Goal: Information Seeking & Learning: Learn about a topic

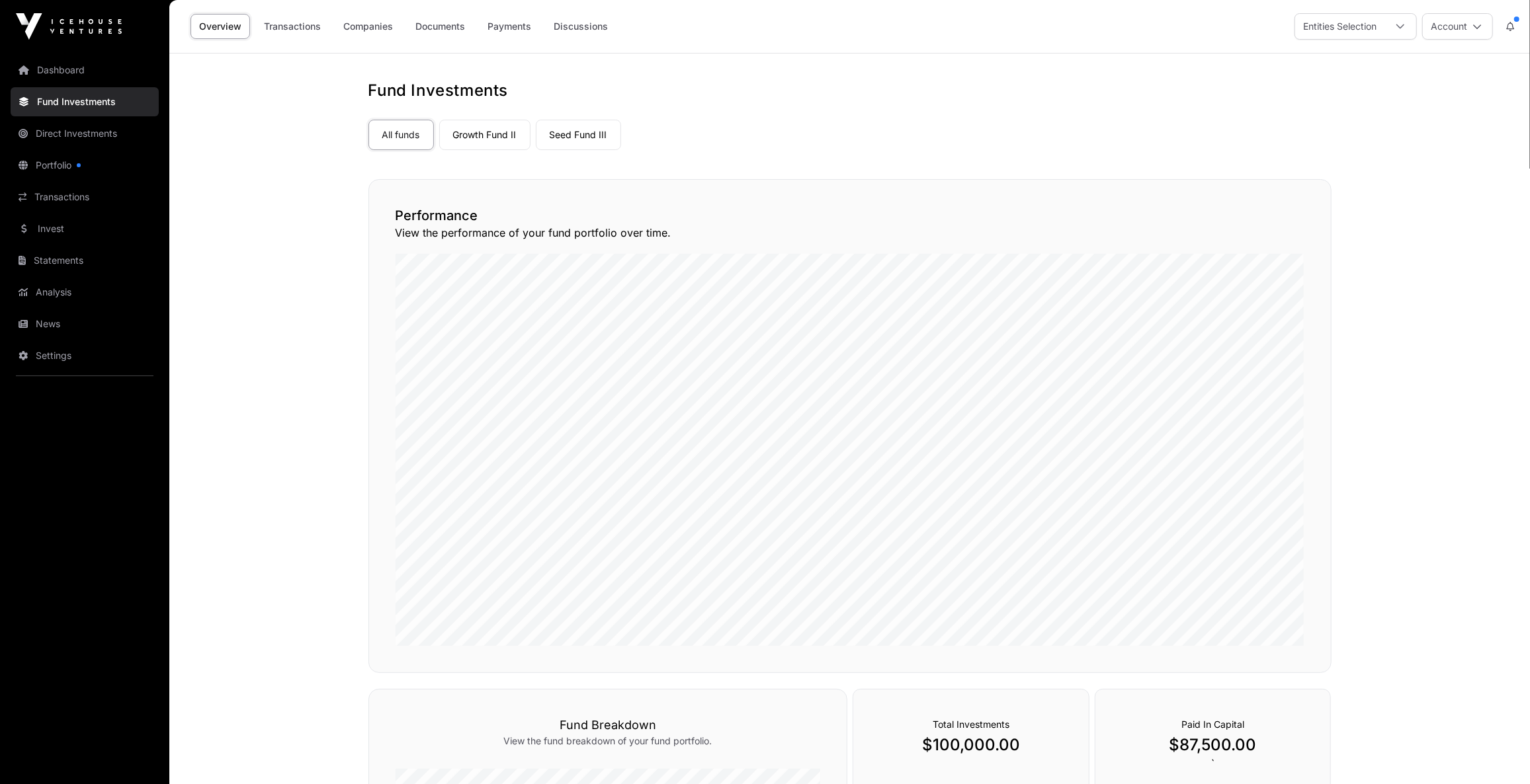
click at [88, 160] on link "Portfolio" at bounding box center [85, 165] width 148 height 29
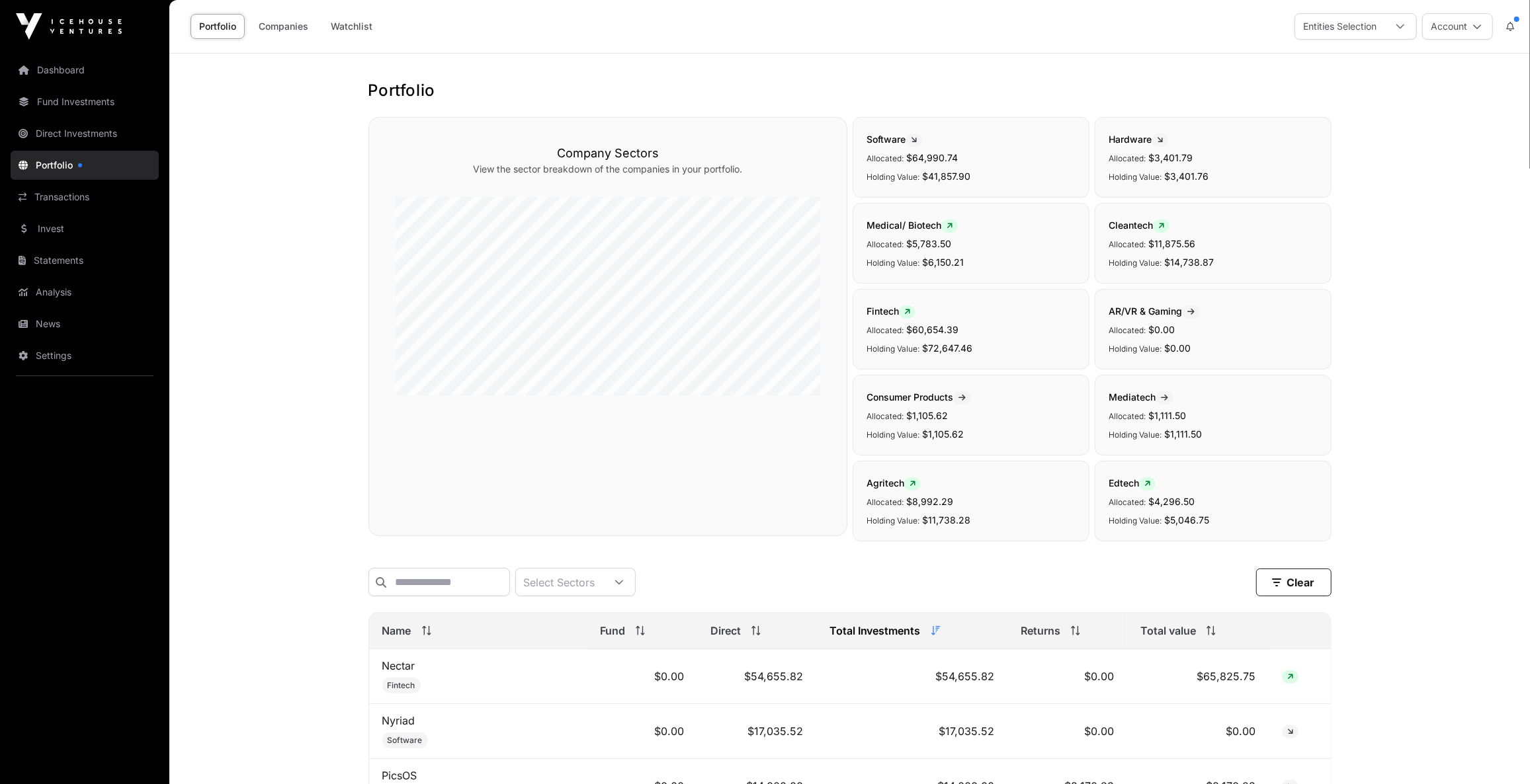
click at [372, 26] on link "Watchlist" at bounding box center [351, 26] width 59 height 25
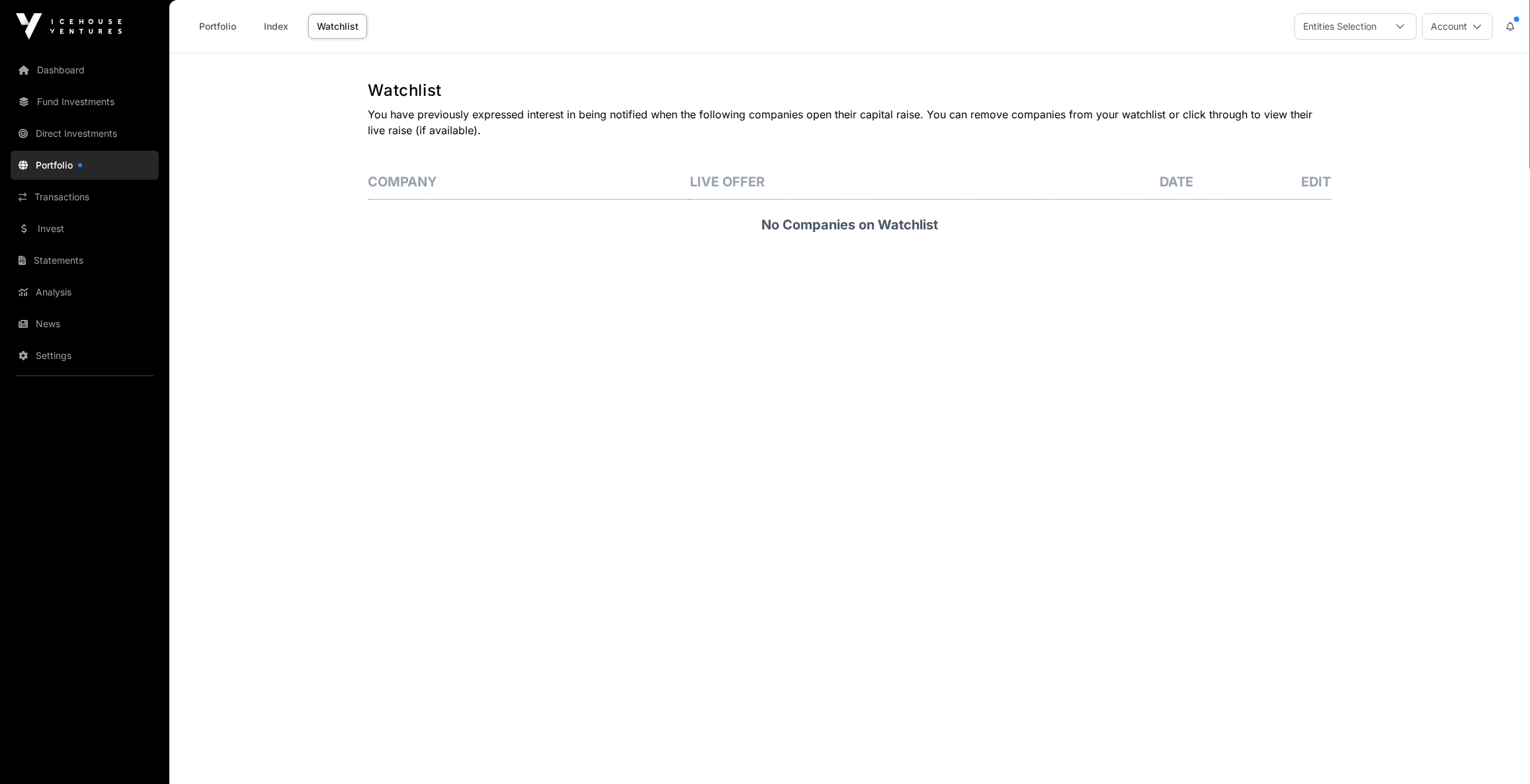
click at [199, 25] on link "Portfolio" at bounding box center [217, 26] width 54 height 25
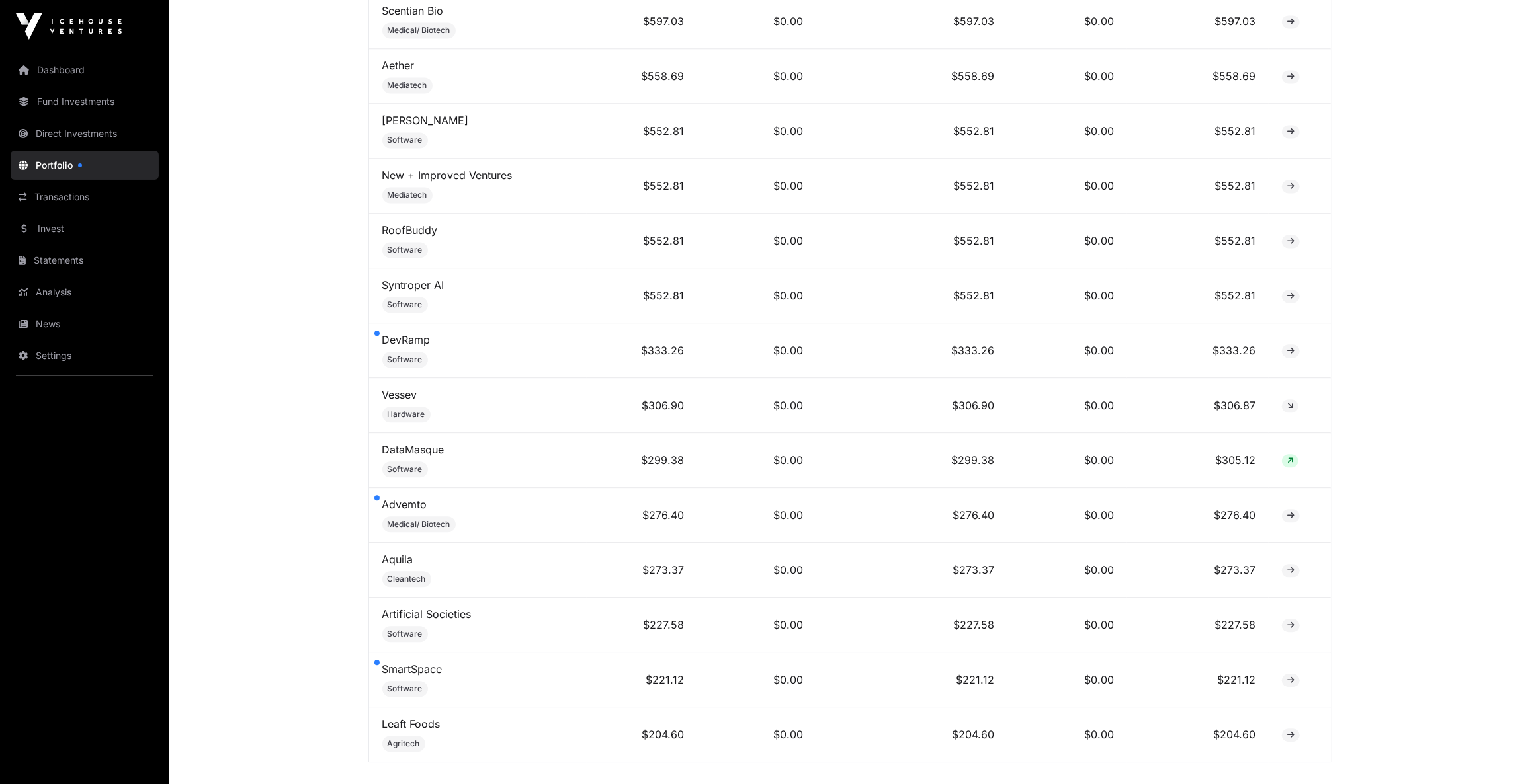
scroll to position [2335, 0]
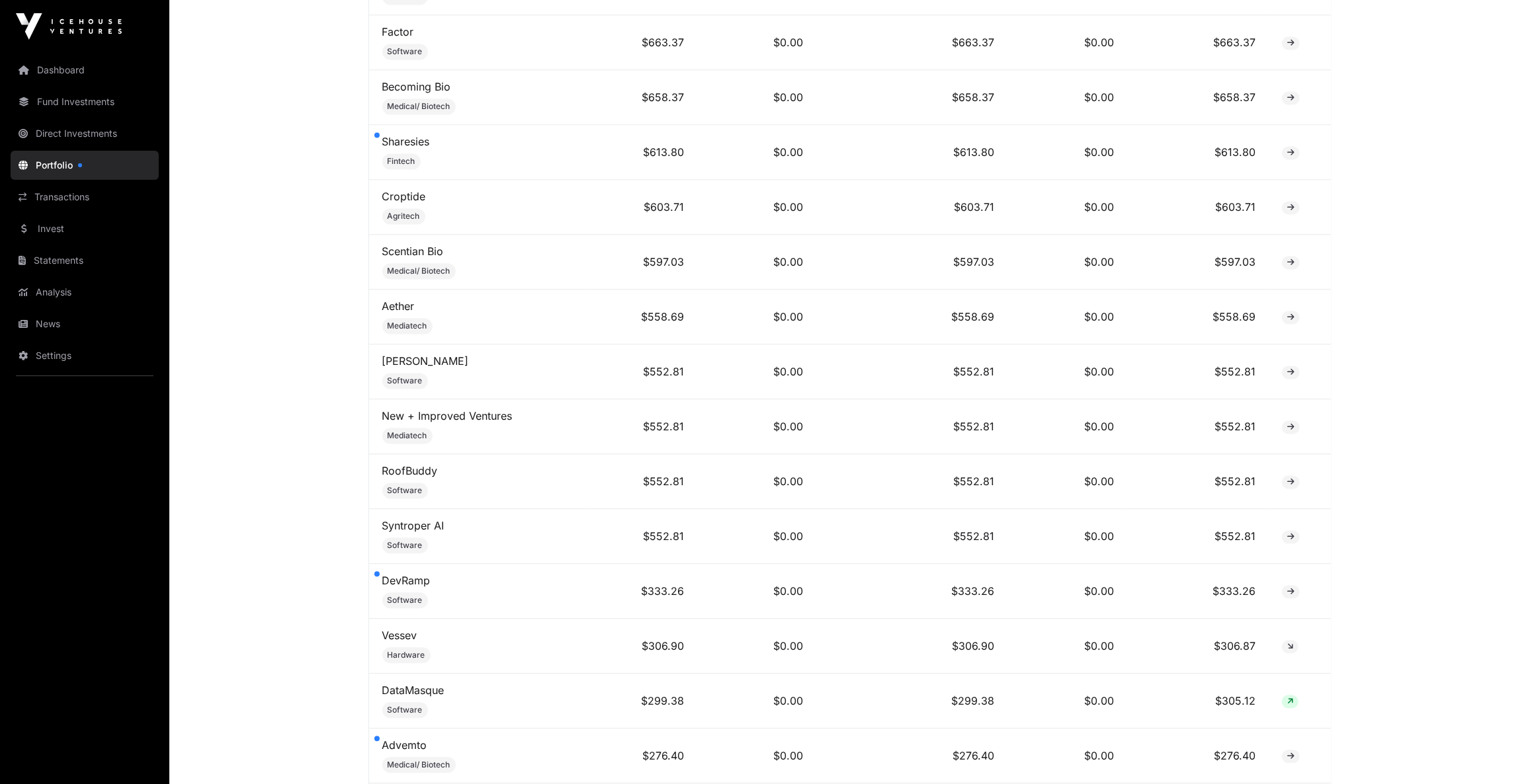
click at [62, 164] on link "Portfolio" at bounding box center [85, 165] width 148 height 29
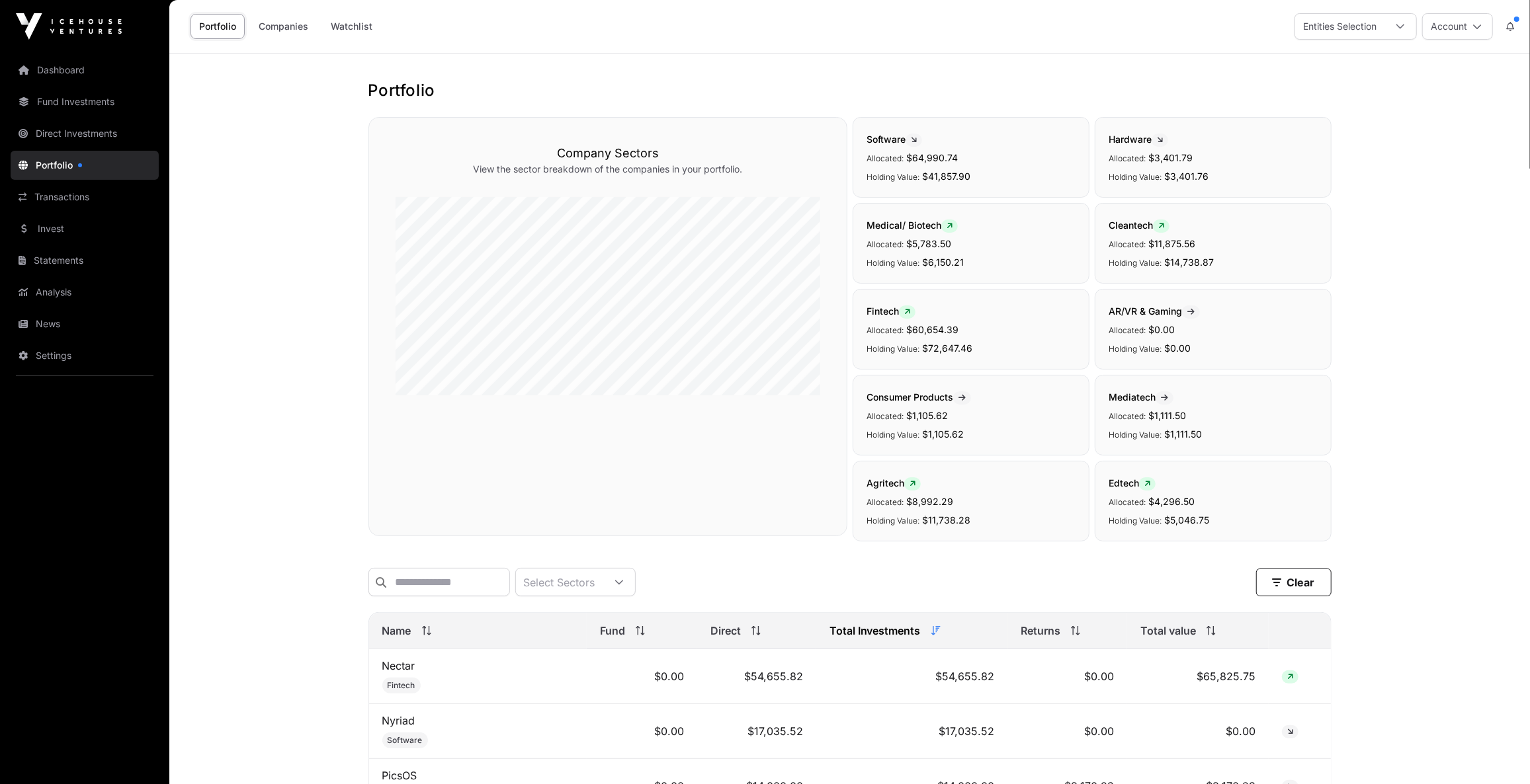
click at [77, 100] on link "Fund Investments" at bounding box center [85, 101] width 148 height 29
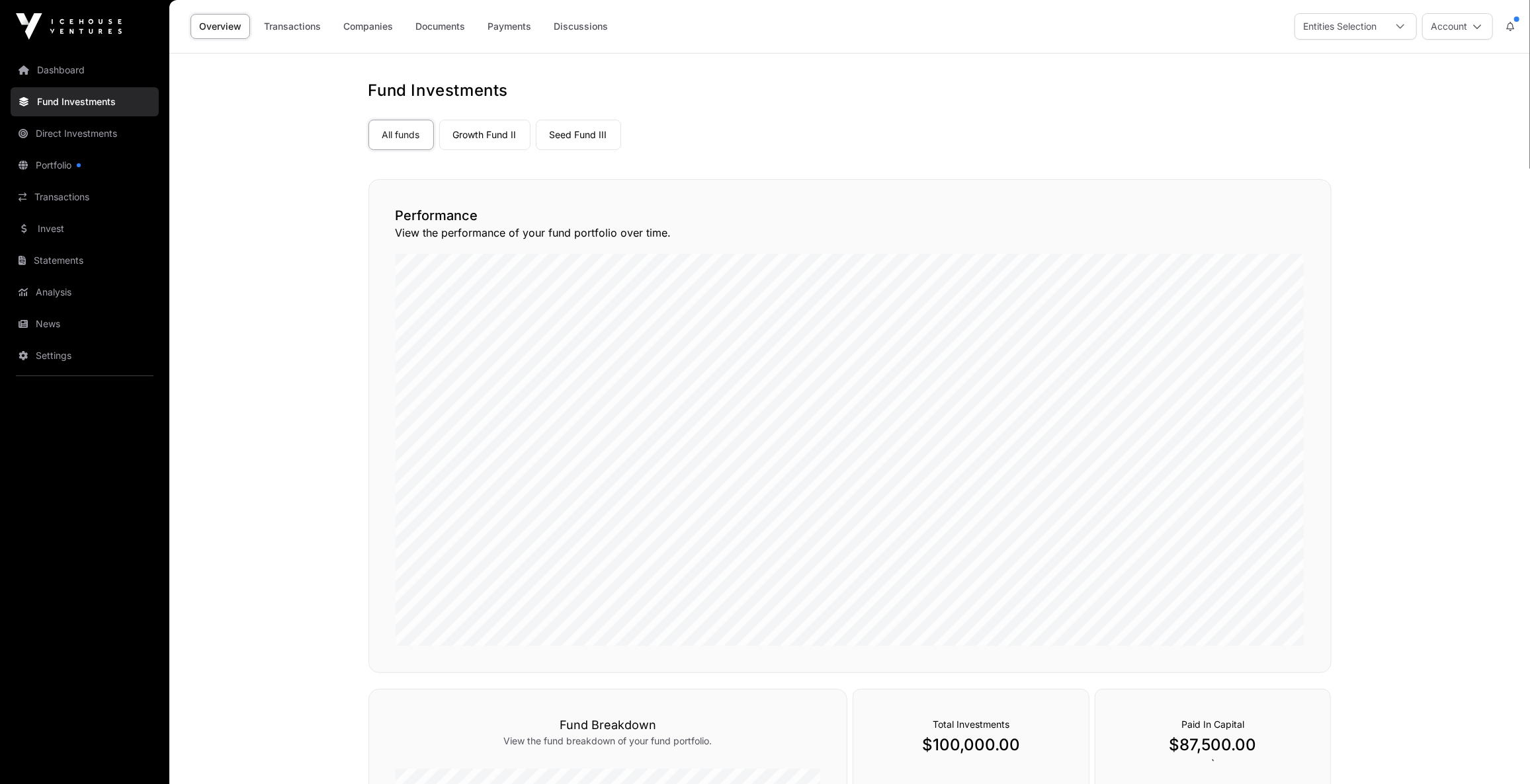
click at [84, 168] on link "Portfolio" at bounding box center [85, 165] width 148 height 29
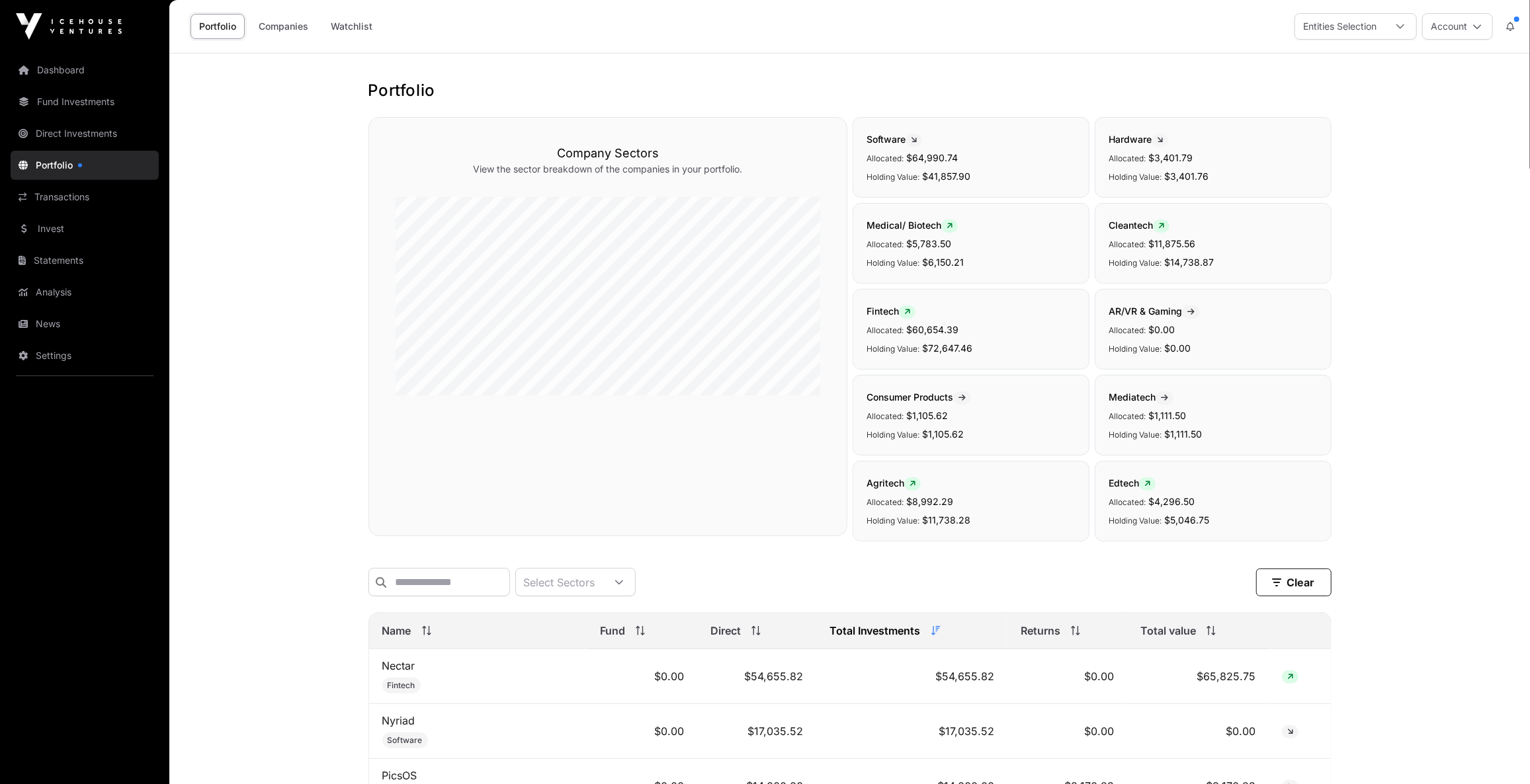
click at [274, 30] on link "Companies" at bounding box center [283, 26] width 67 height 25
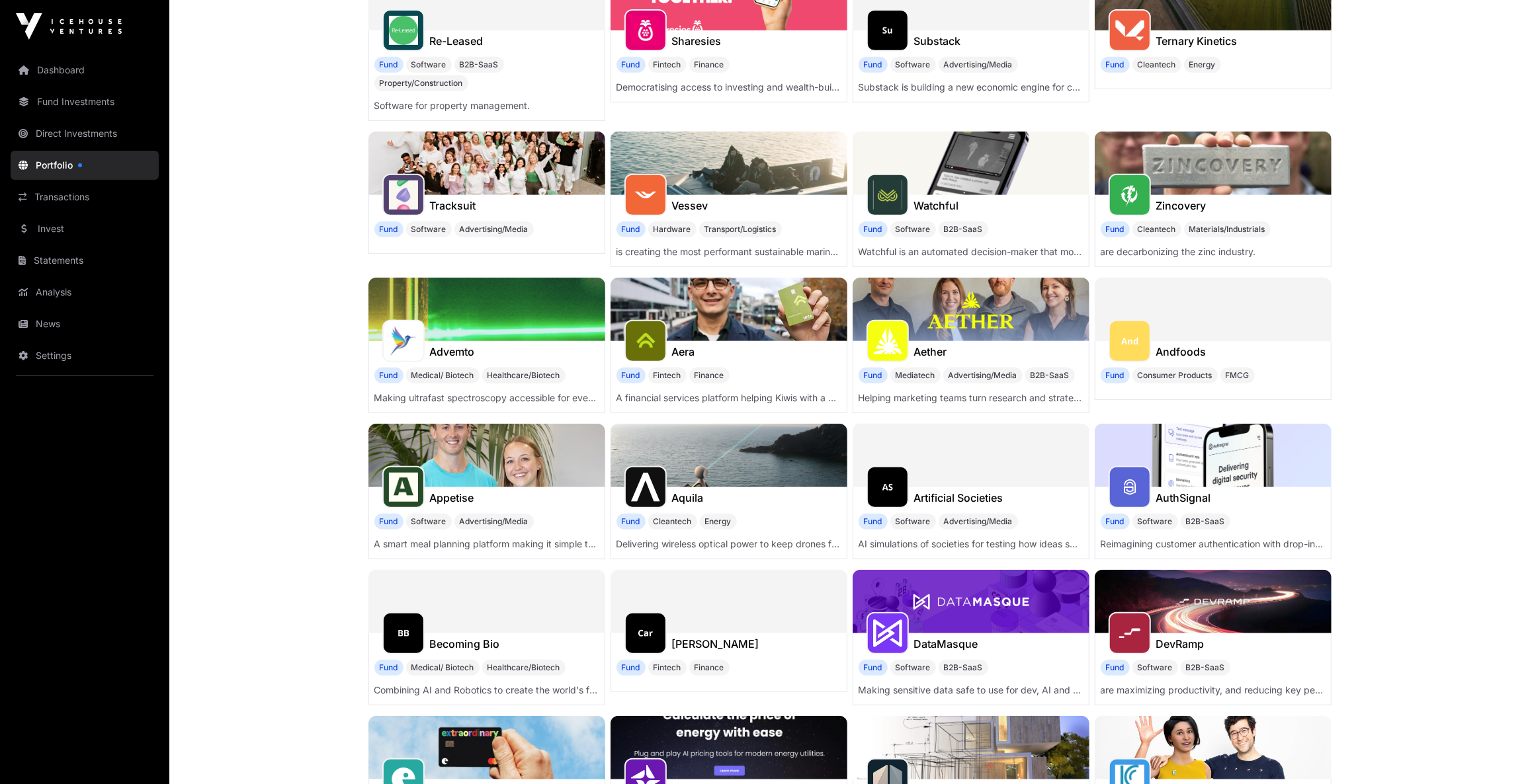
scroll to position [408, 0]
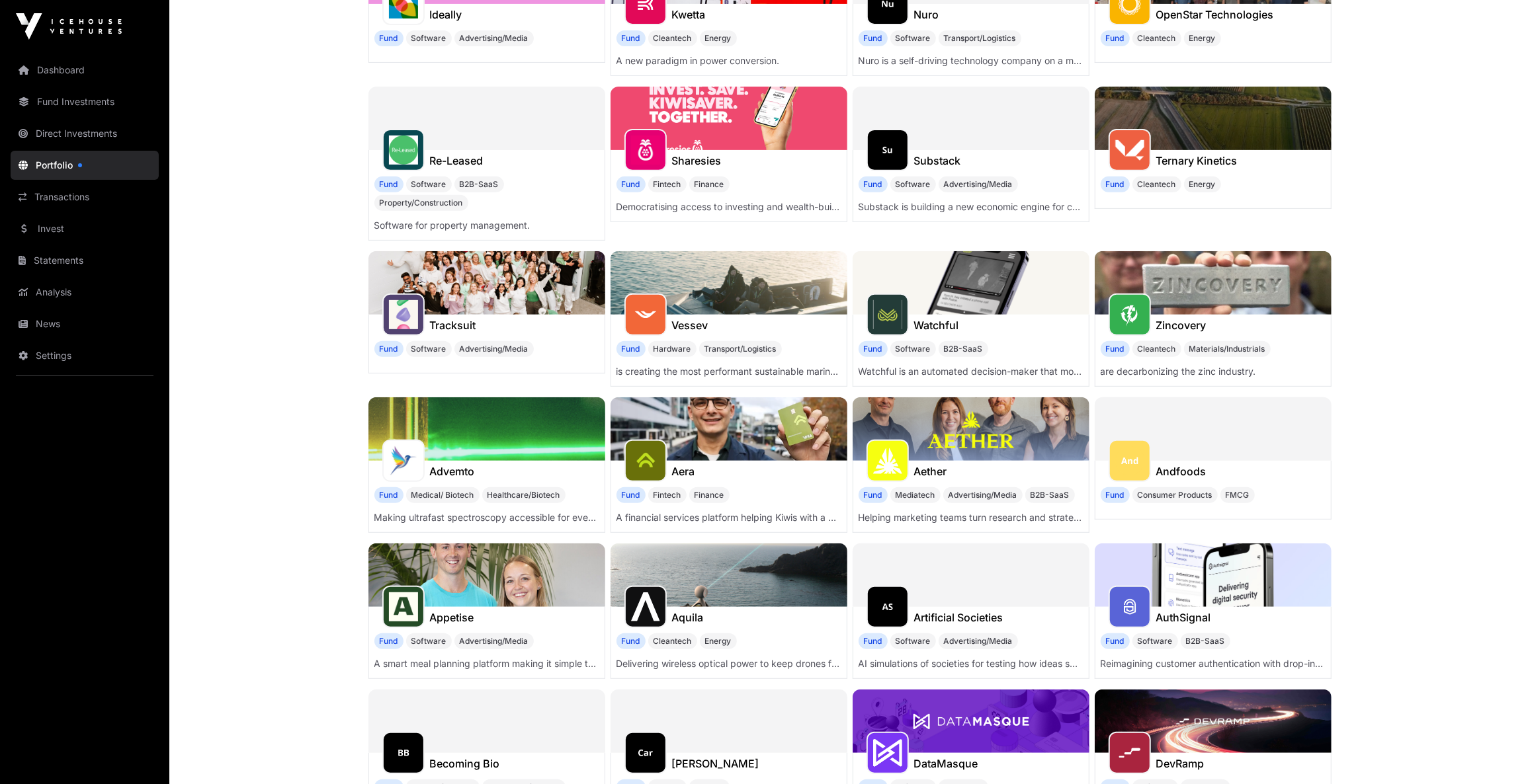
click at [780, 515] on p "A financial services platform helping Kiwis with a great income get over the de…" at bounding box center [729, 518] width 225 height 13
click at [776, 437] on img at bounding box center [729, 429] width 236 height 63
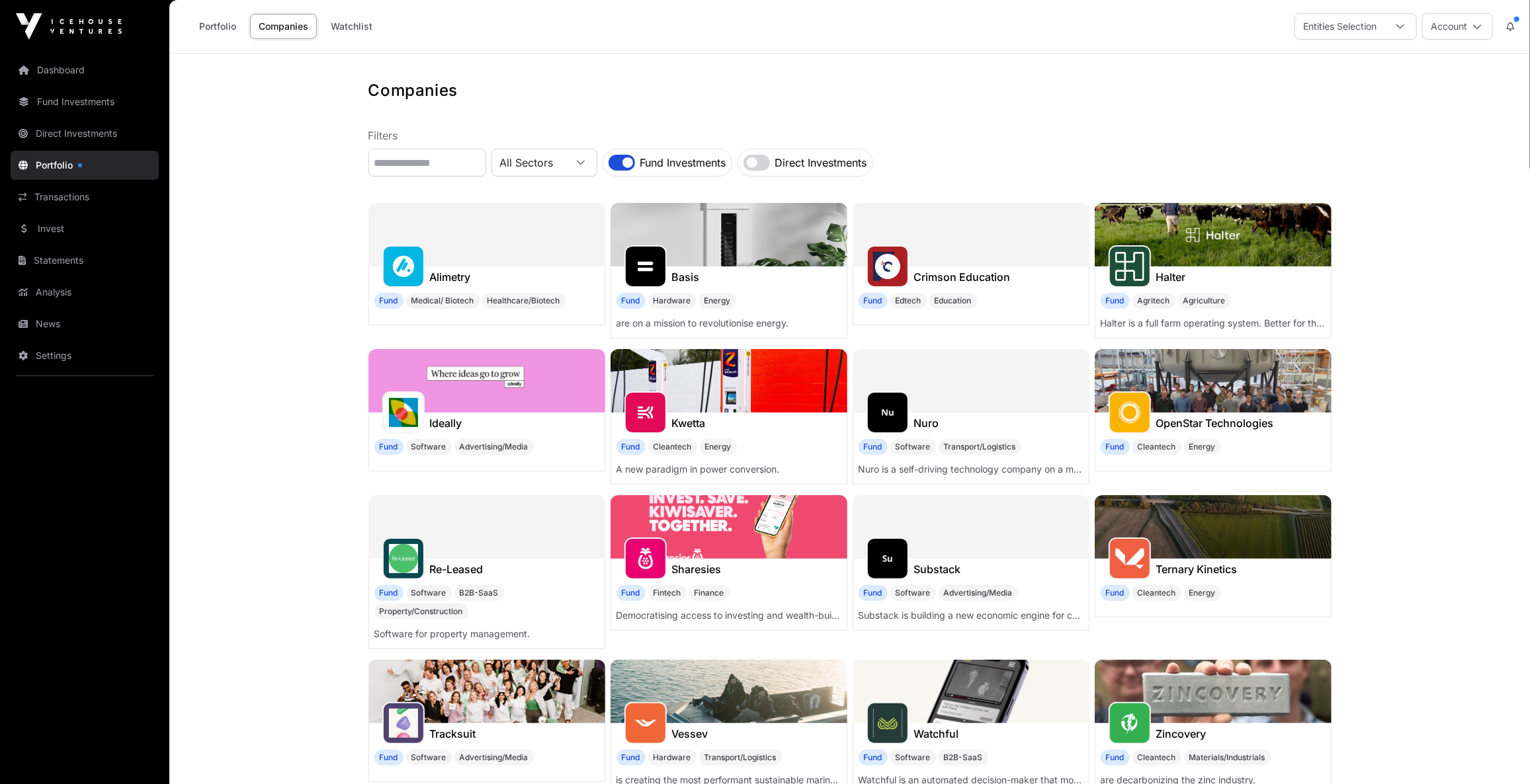
click at [62, 161] on link "Portfolio" at bounding box center [85, 165] width 148 height 29
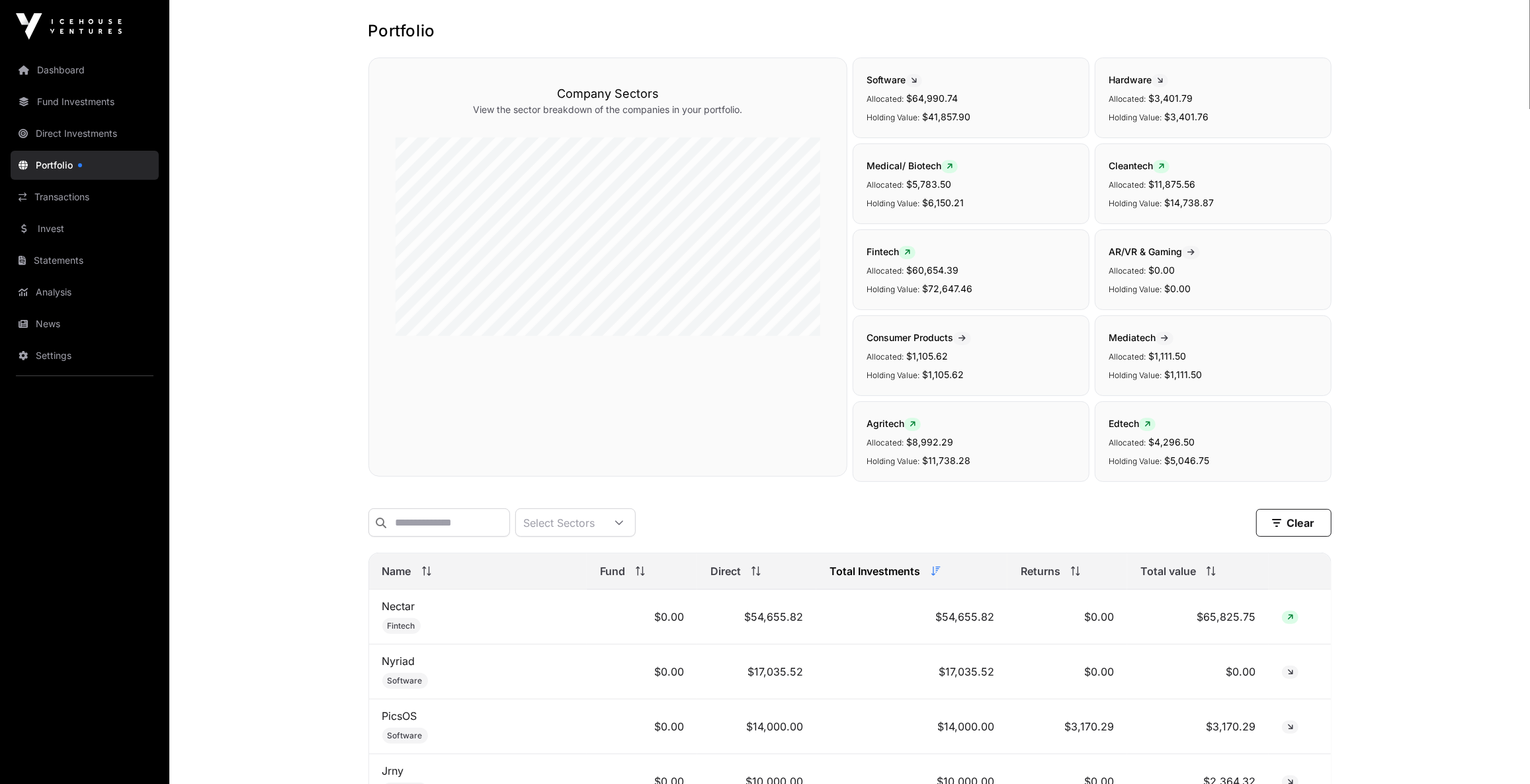
scroll to position [120, 0]
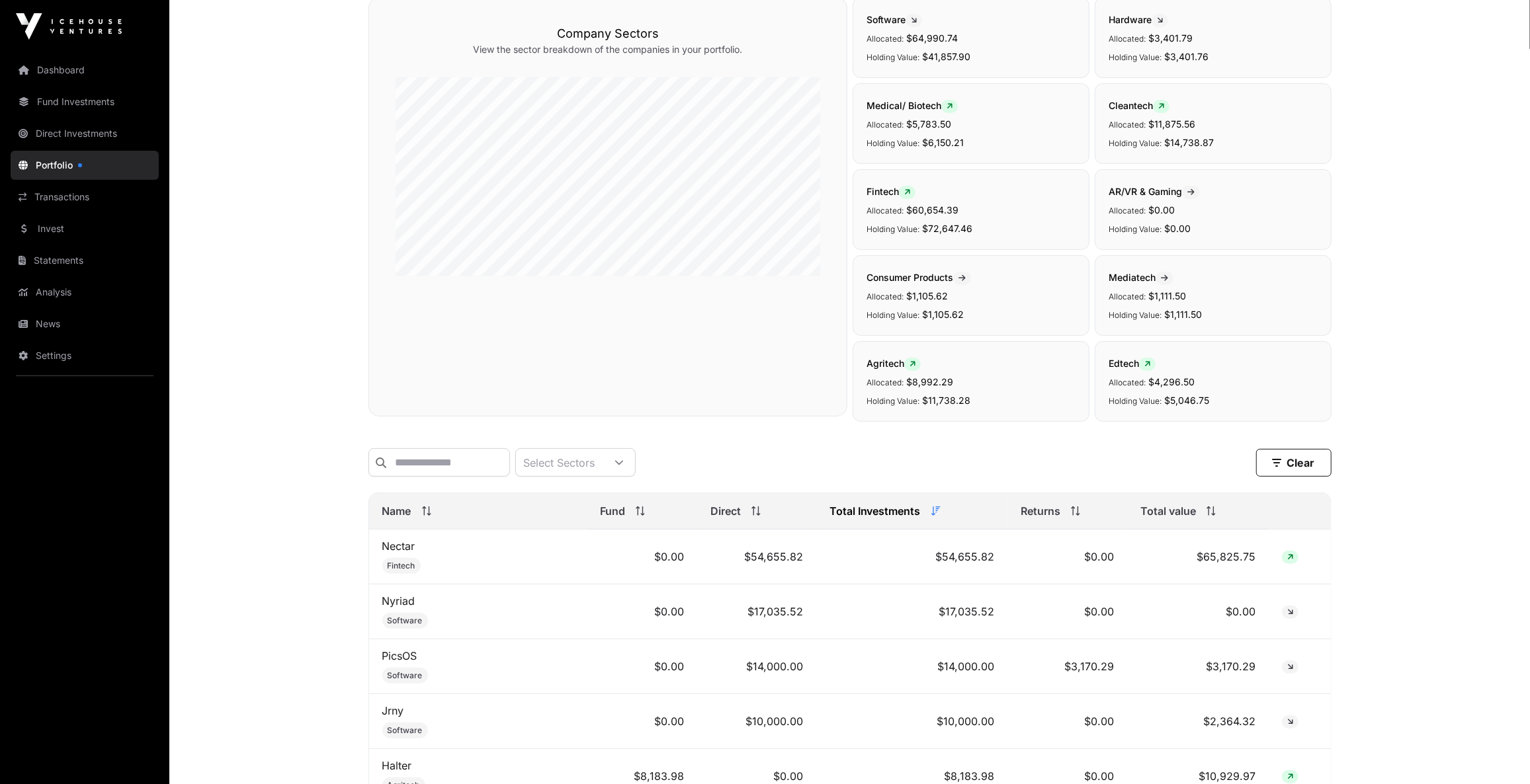
click at [394, 715] on link "Jrny" at bounding box center [393, 711] width 22 height 13
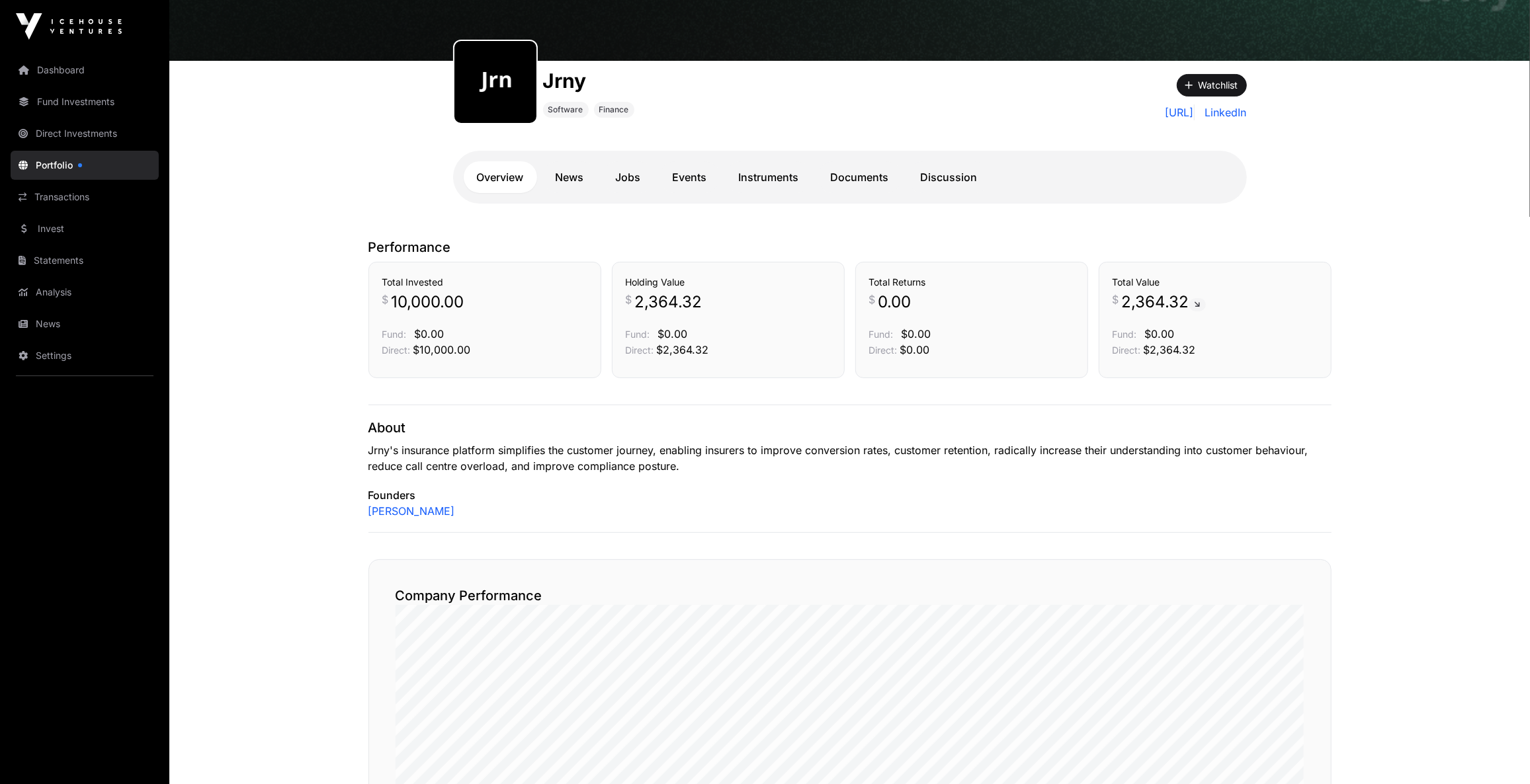
scroll to position [59, 0]
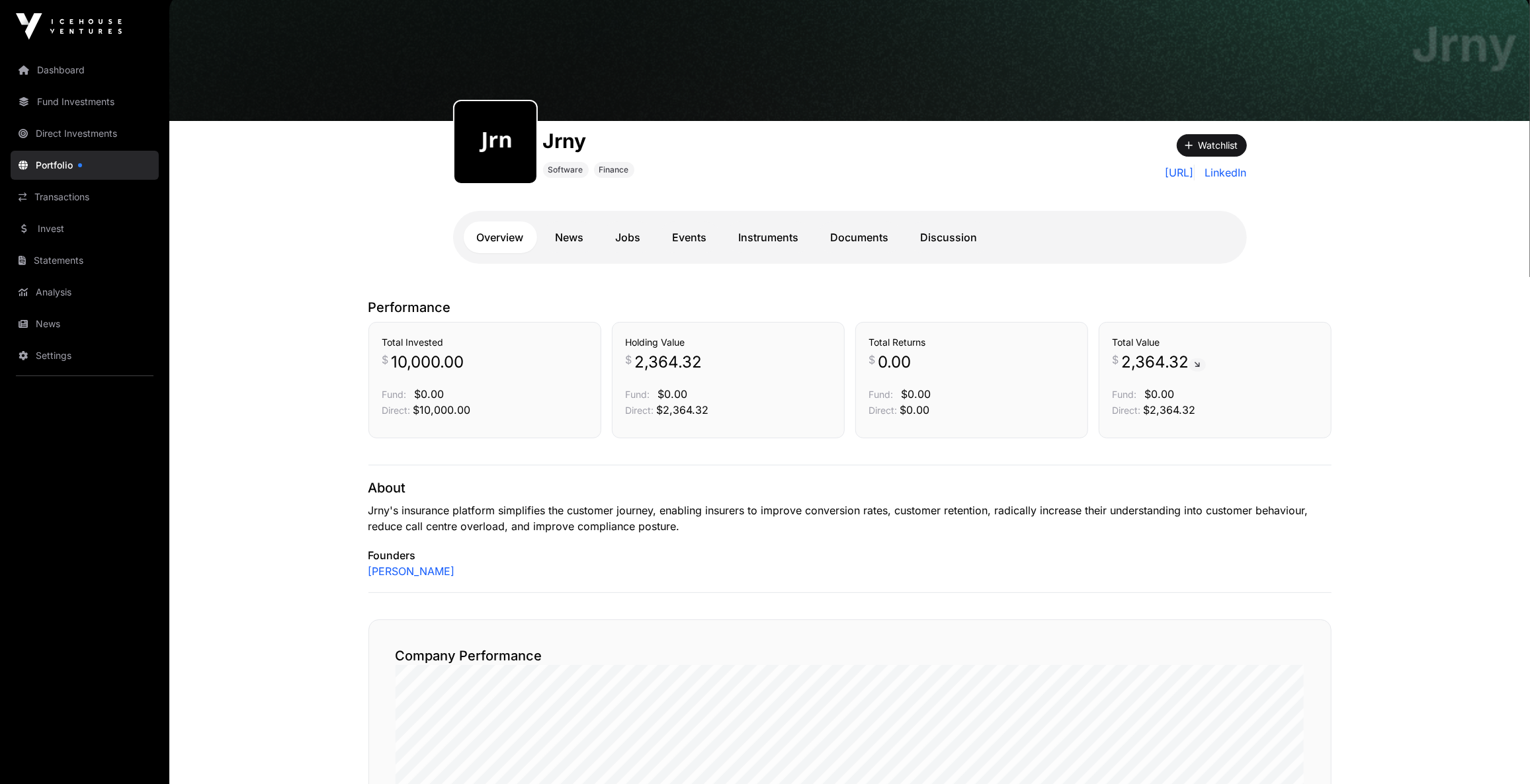
click at [565, 235] on link "News" at bounding box center [570, 237] width 55 height 32
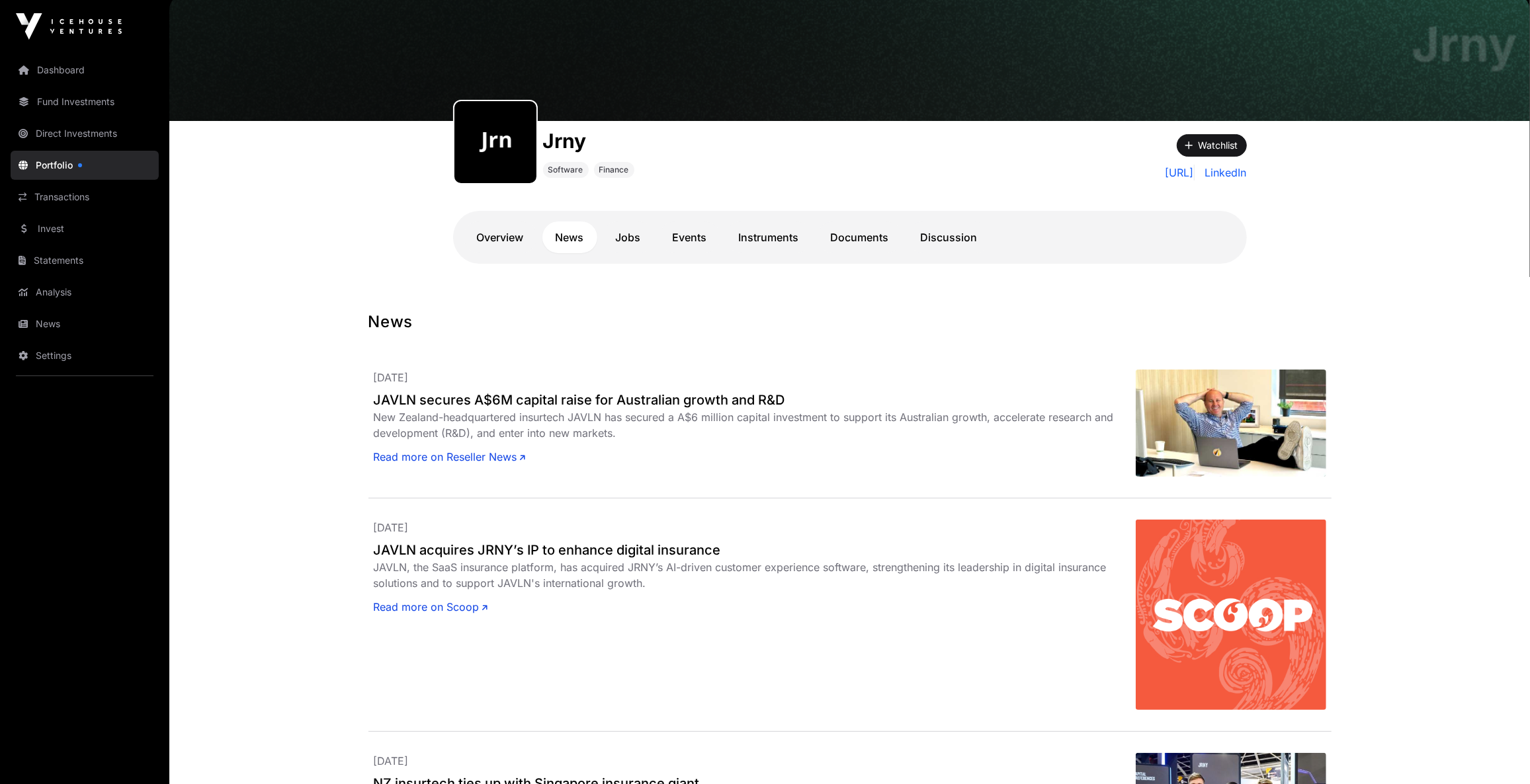
click at [872, 234] on link "Documents" at bounding box center [860, 237] width 85 height 32
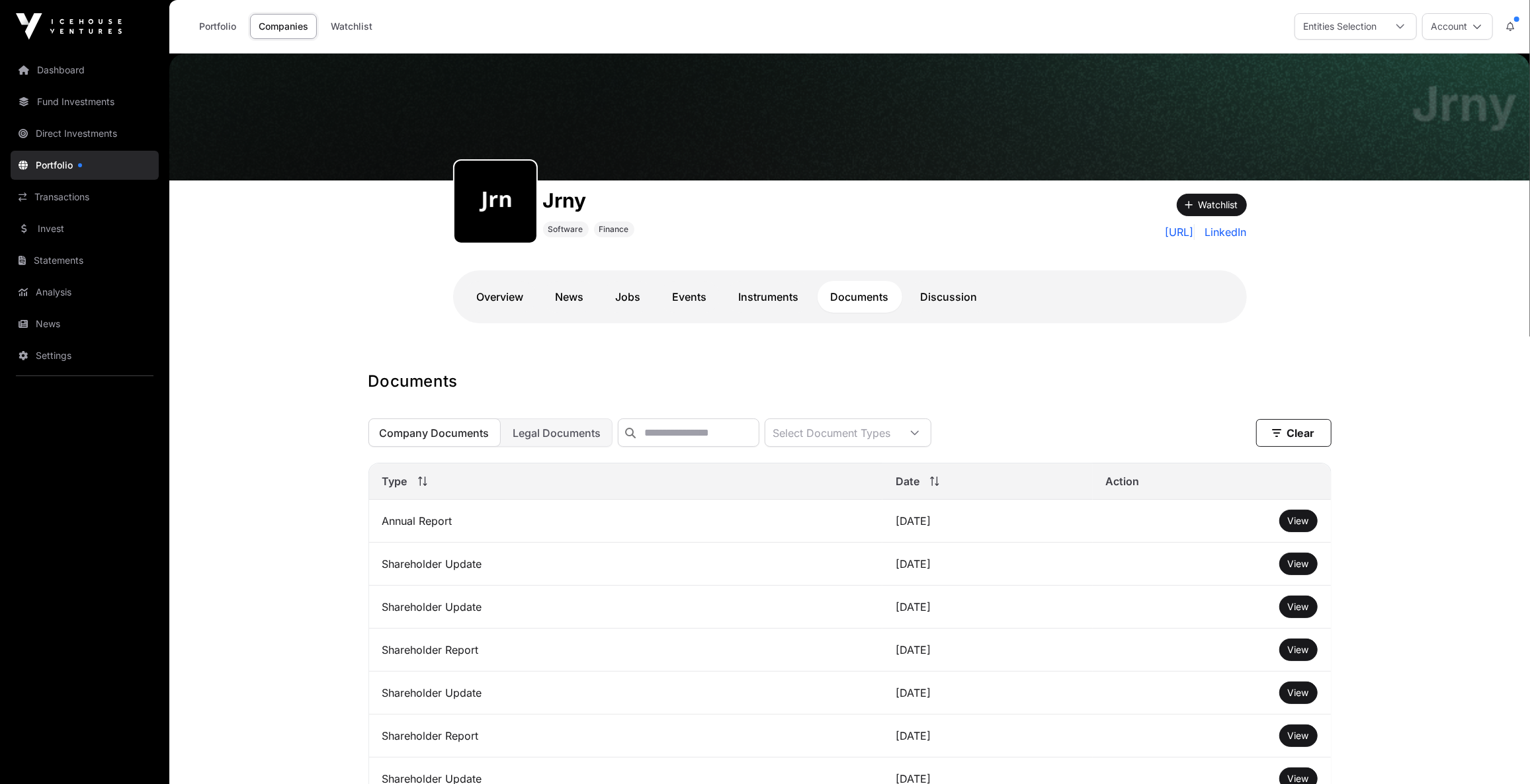
click at [931, 298] on link "Discussion" at bounding box center [949, 297] width 83 height 32
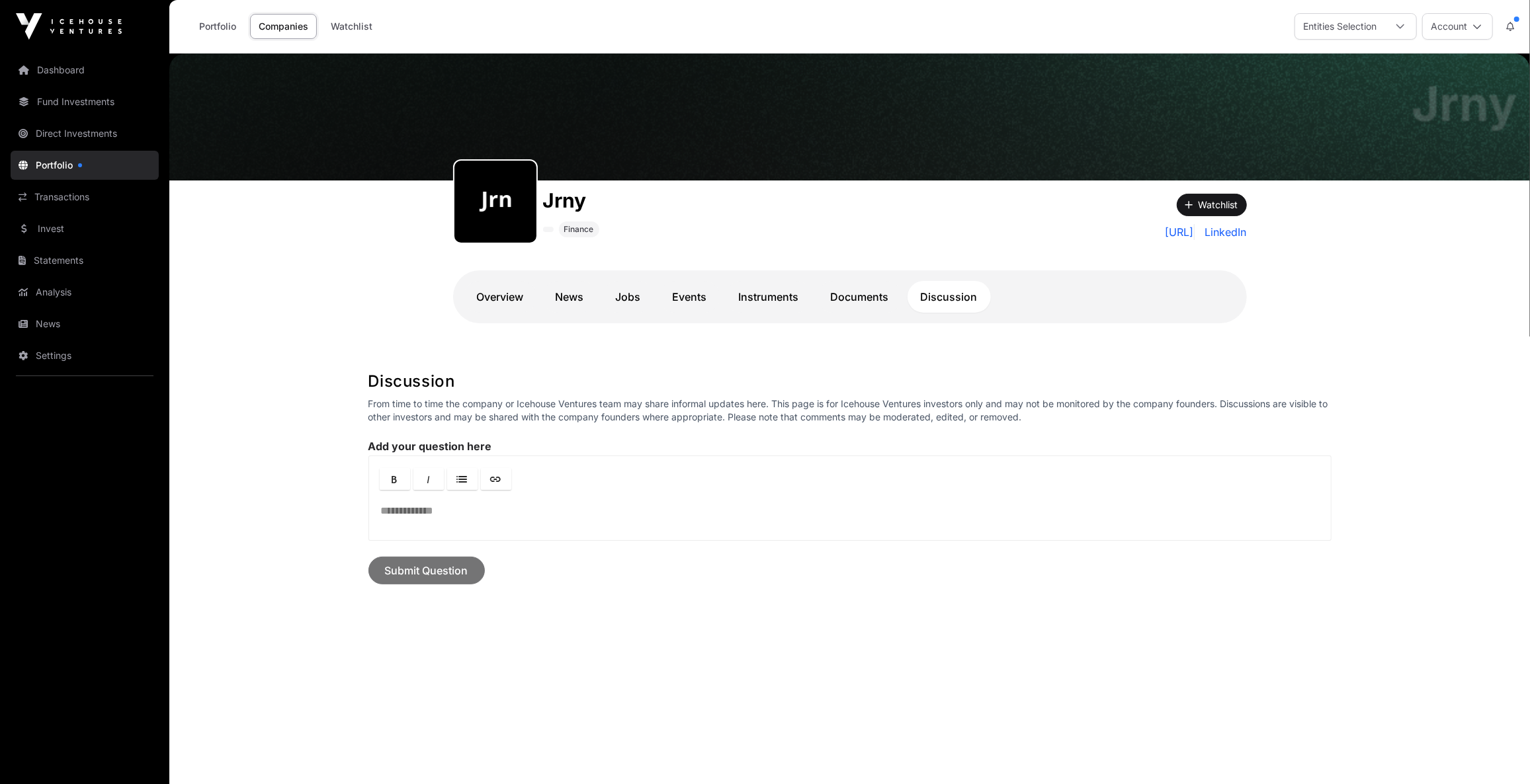
click at [778, 297] on link "Instruments" at bounding box center [769, 297] width 86 height 32
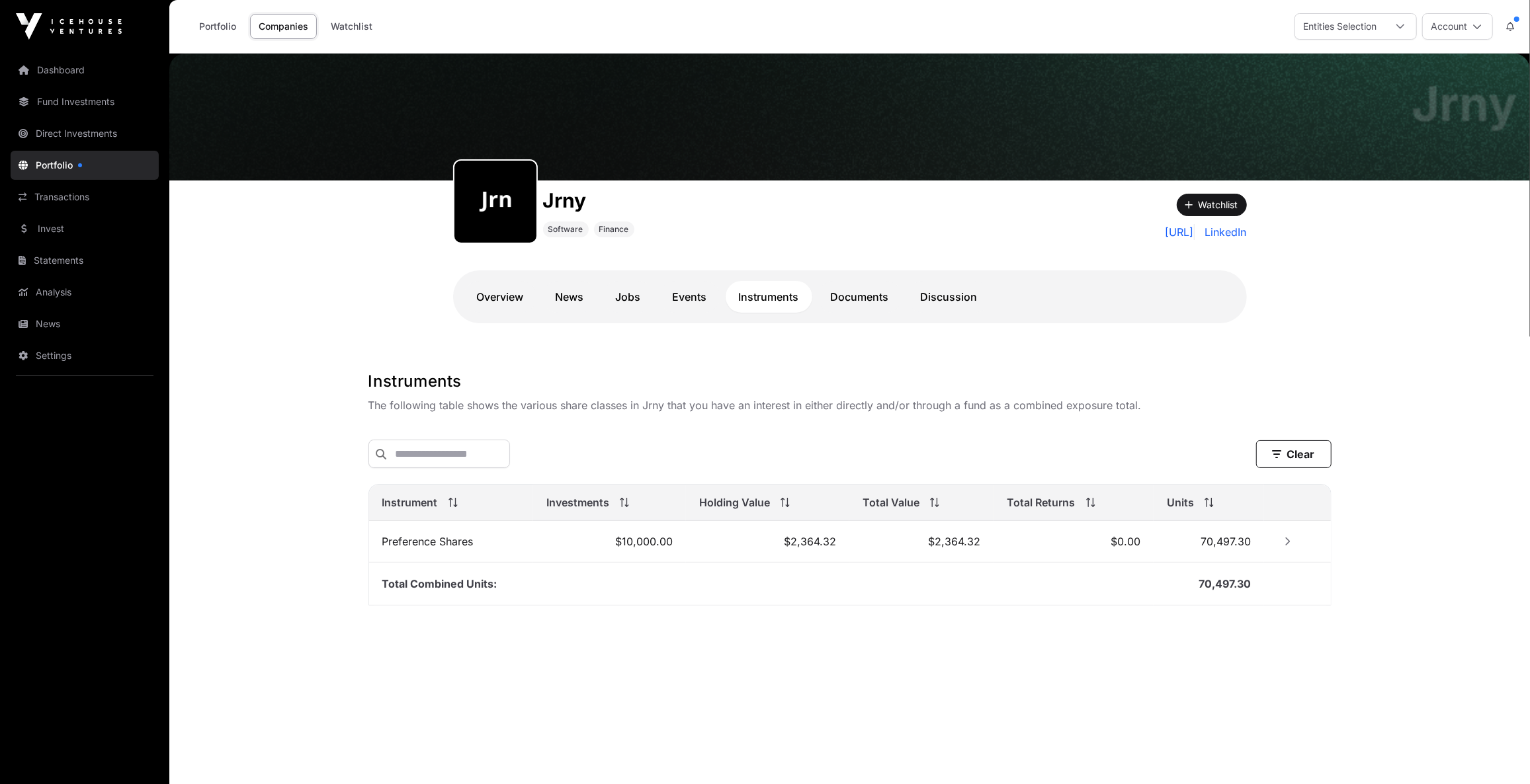
click at [682, 296] on link "Events" at bounding box center [690, 297] width 61 height 32
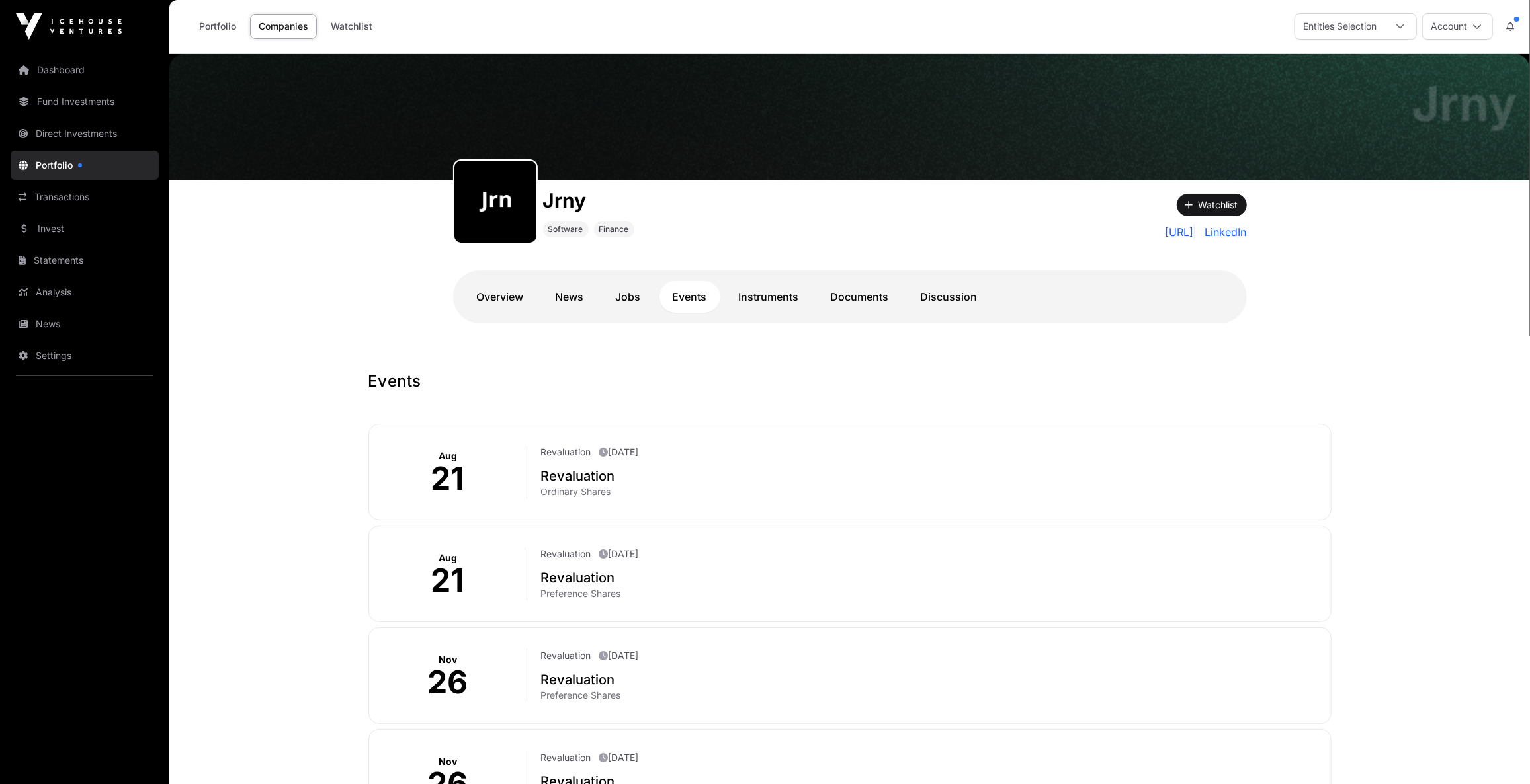
click at [628, 299] on link "Jobs" at bounding box center [628, 297] width 51 height 32
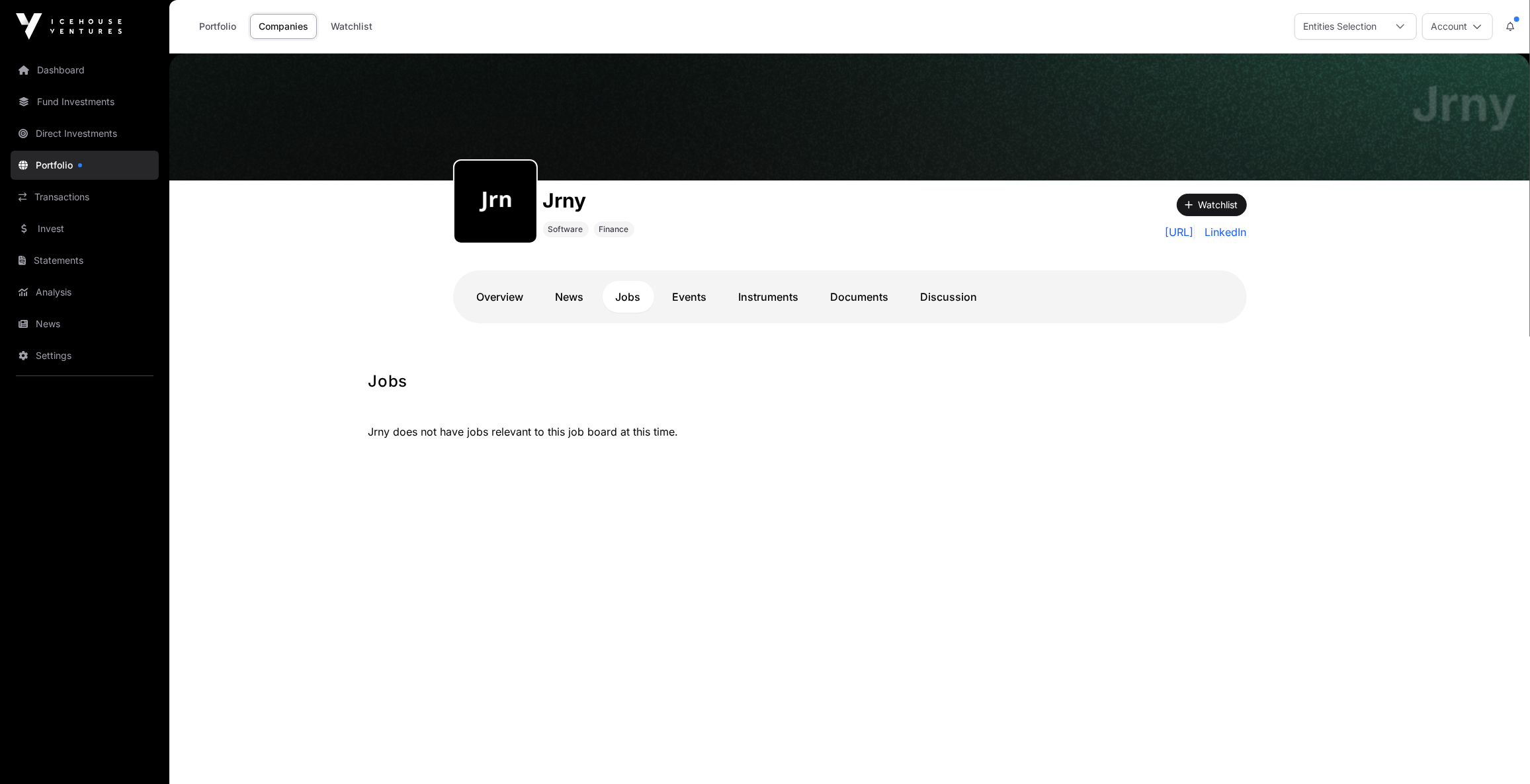
click at [566, 300] on link "News" at bounding box center [570, 297] width 55 height 32
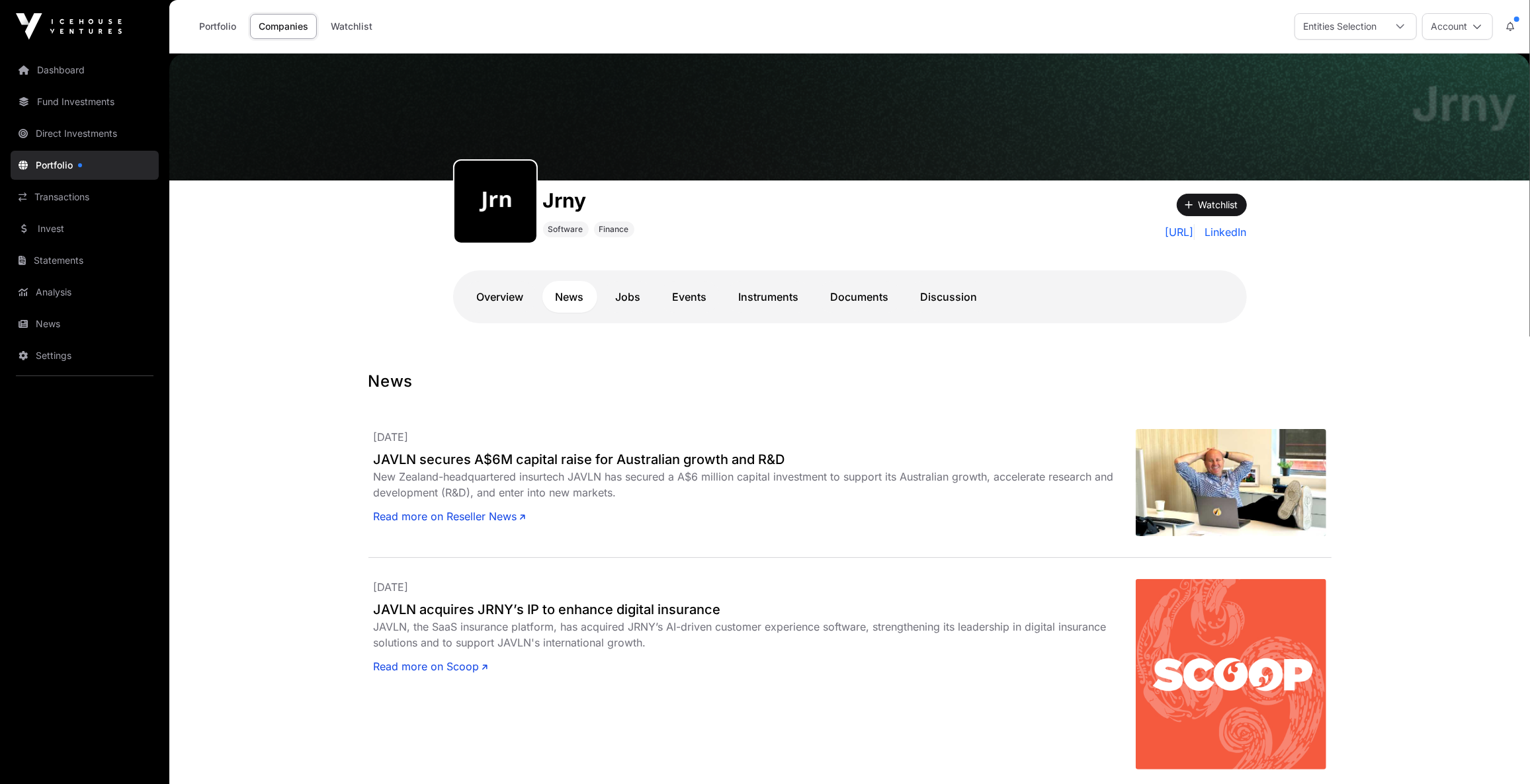
click at [509, 300] on link "Overview" at bounding box center [500, 297] width 73 height 32
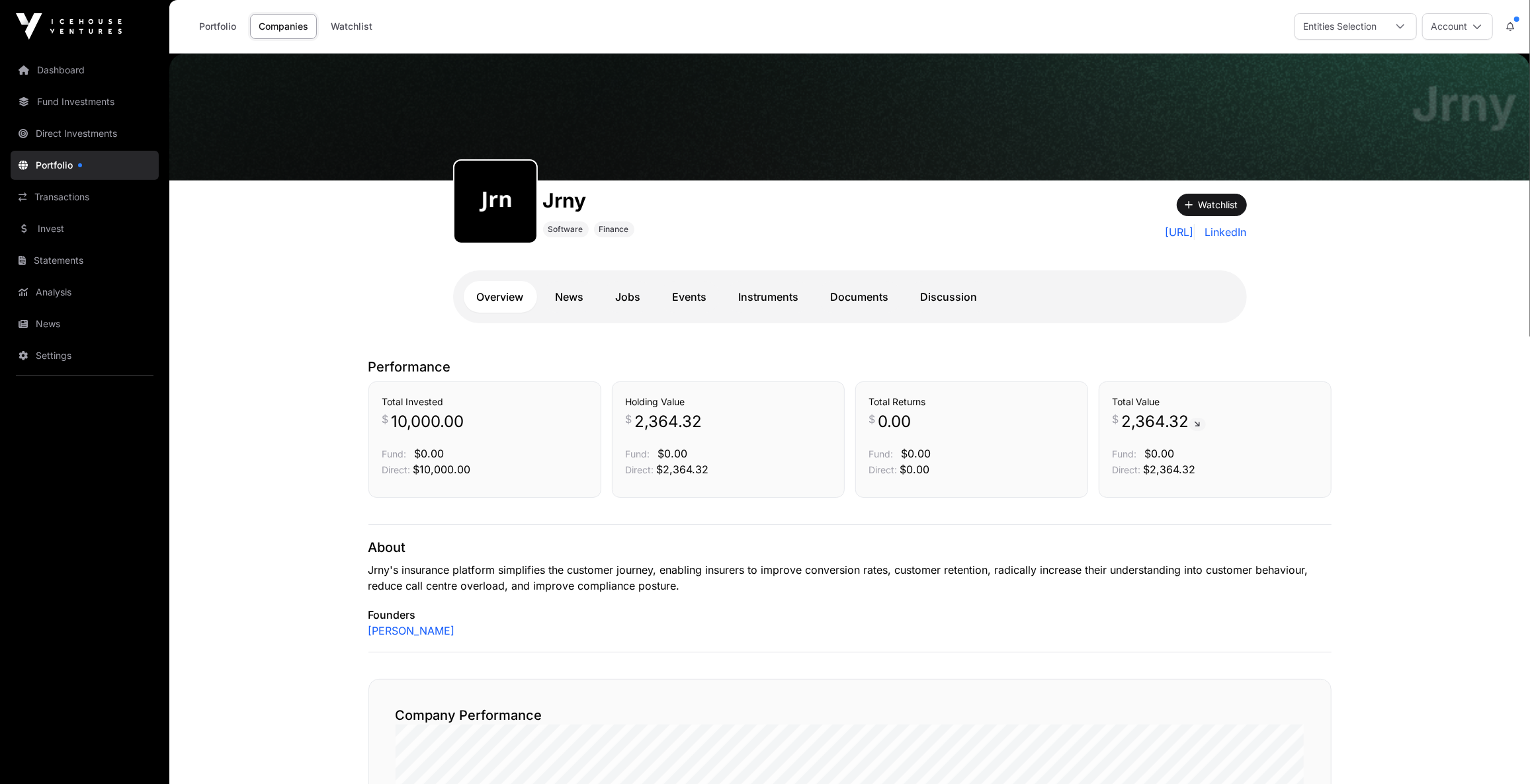
click at [558, 294] on link "News" at bounding box center [570, 297] width 55 height 32
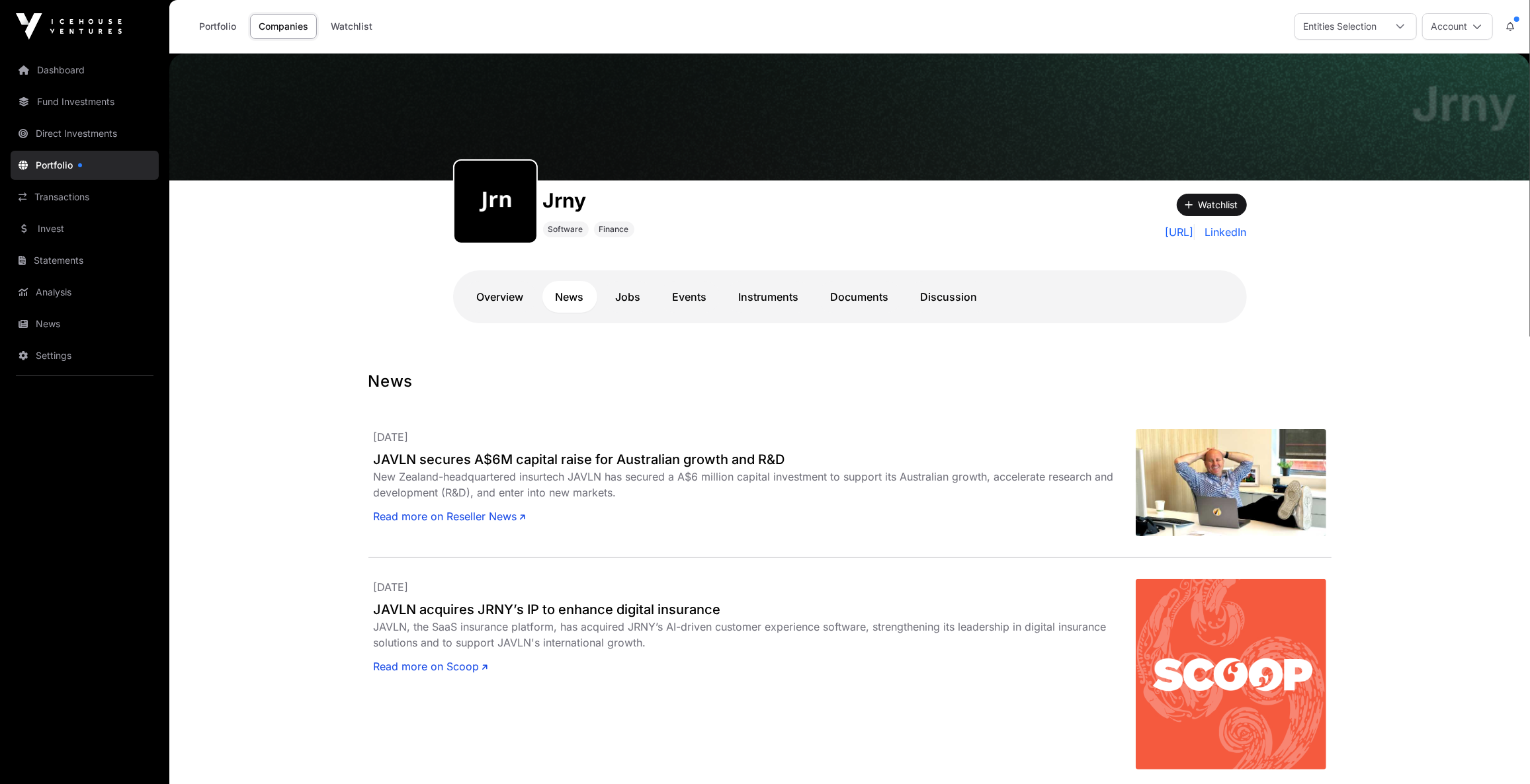
click at [861, 300] on link "Documents" at bounding box center [860, 297] width 85 height 32
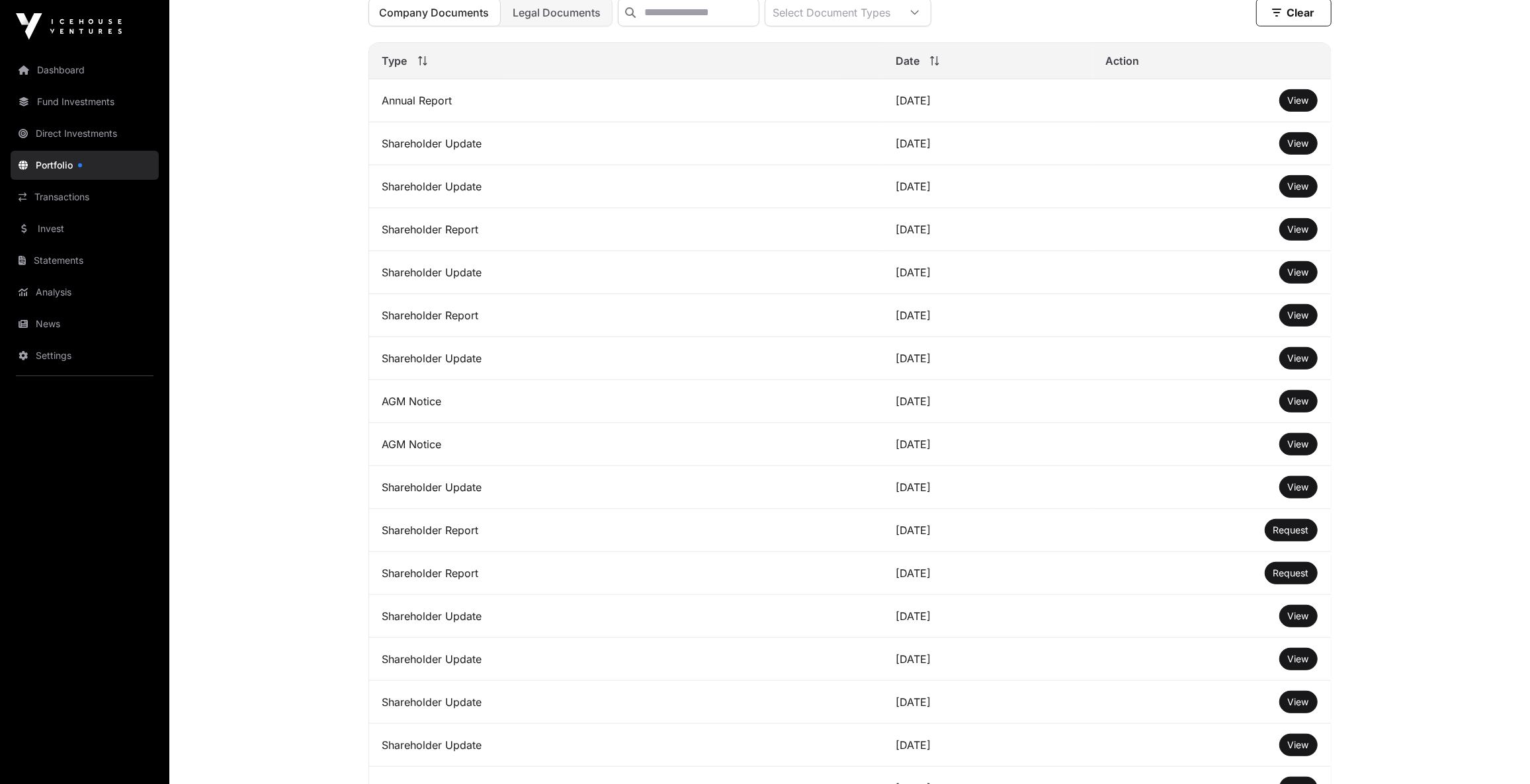
scroll to position [541, 0]
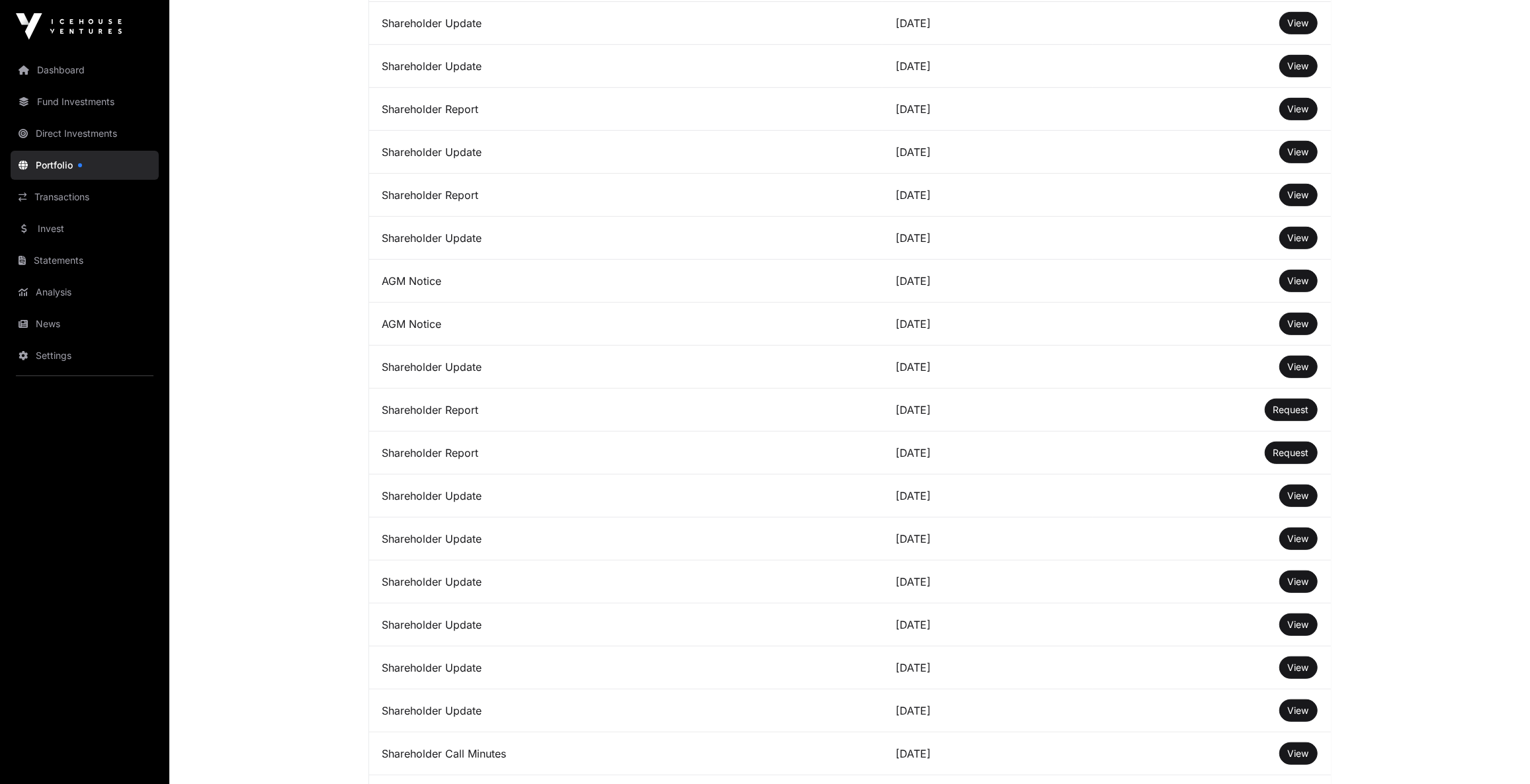
click at [1302, 533] on span "View" at bounding box center [1299, 538] width 21 height 11
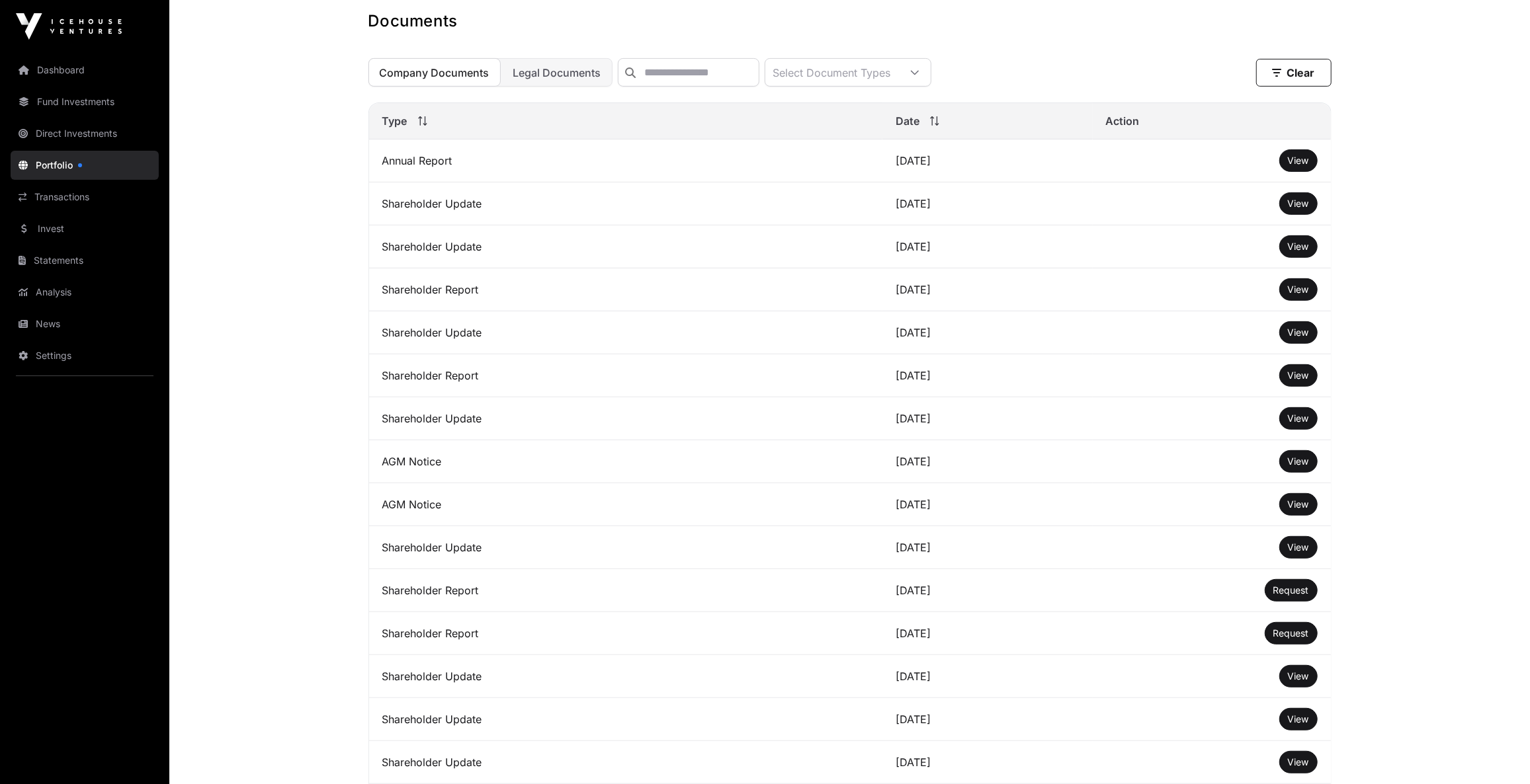
scroll to position [300, 0]
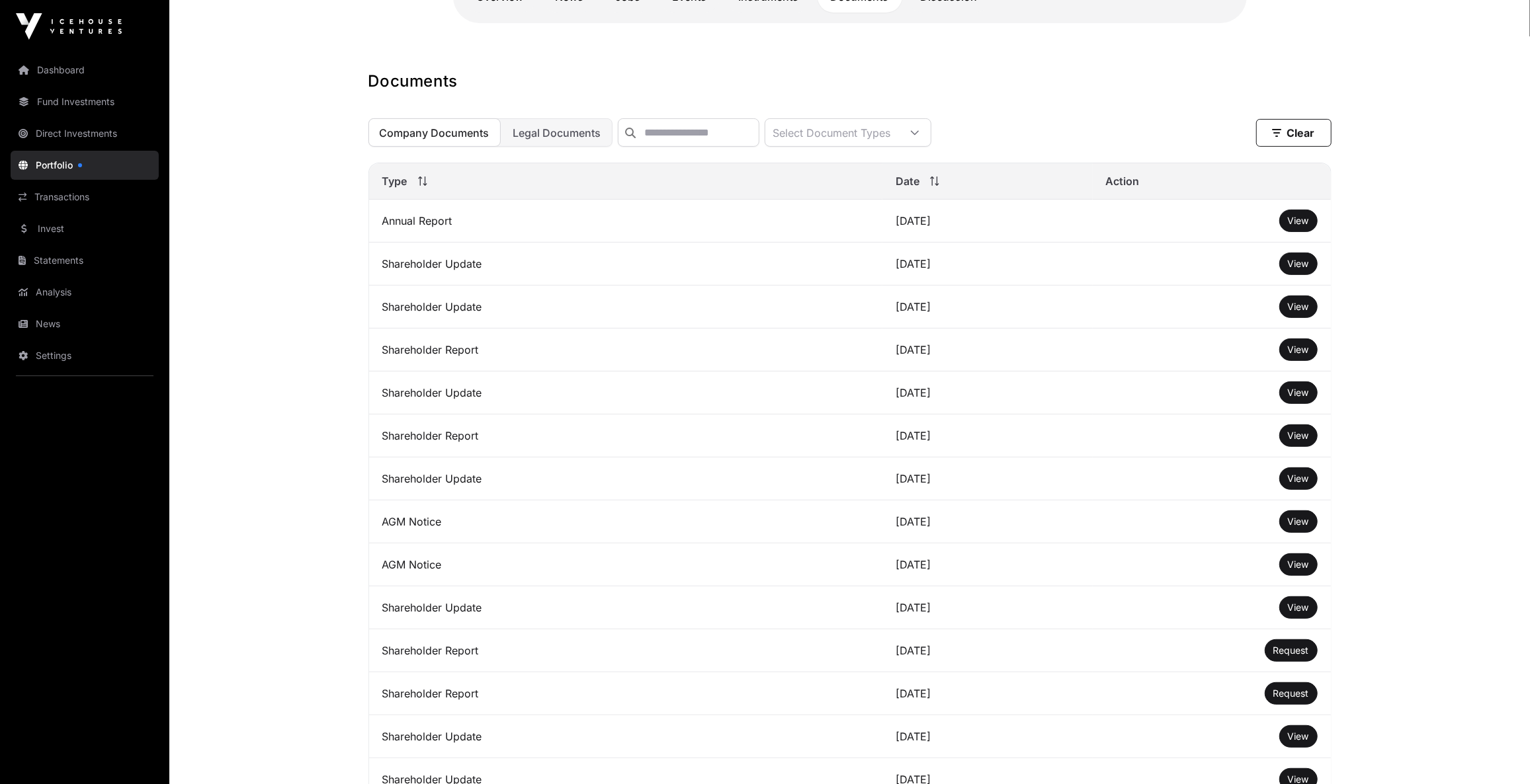
click at [1305, 226] on span "View" at bounding box center [1299, 220] width 21 height 11
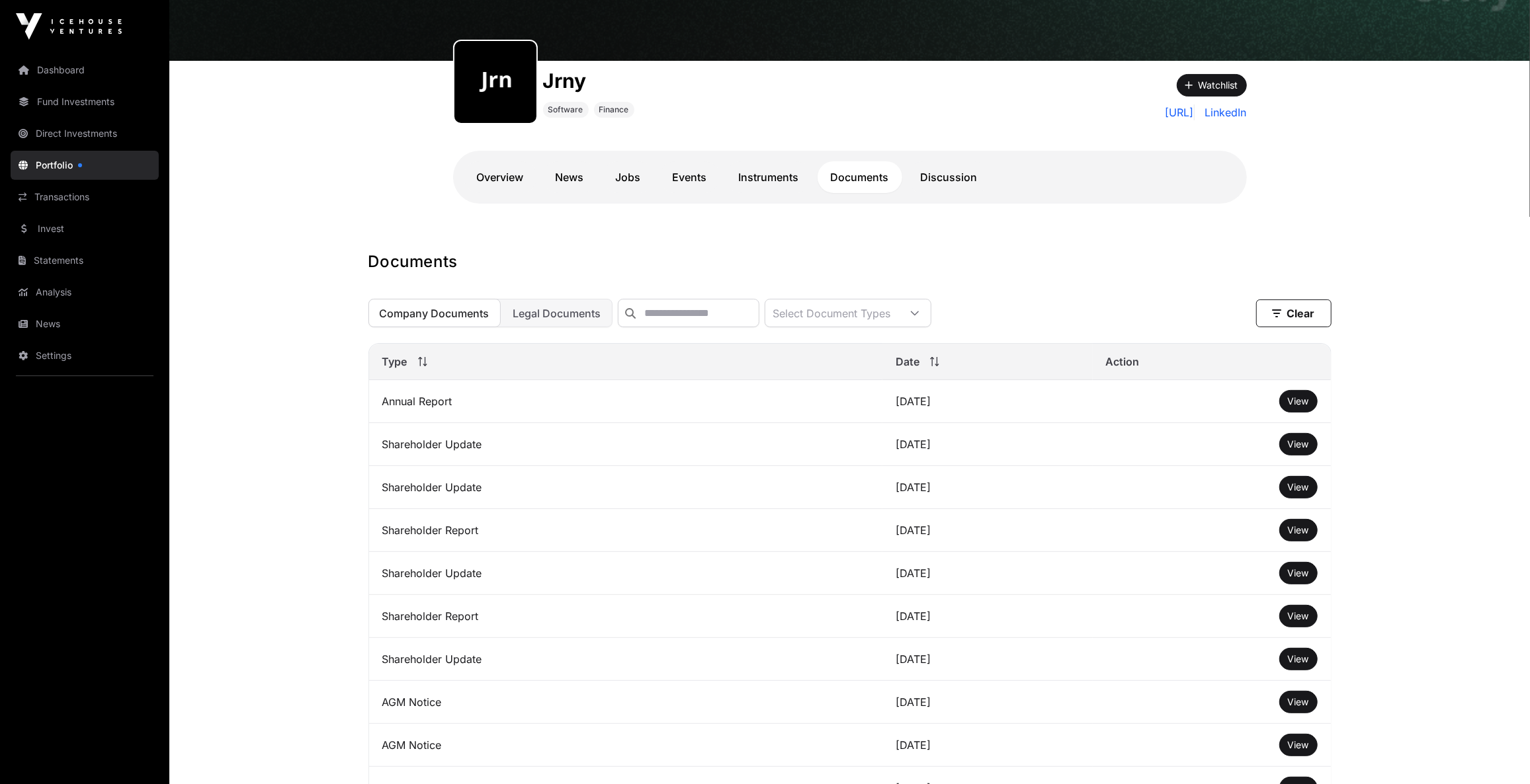
scroll to position [0, 0]
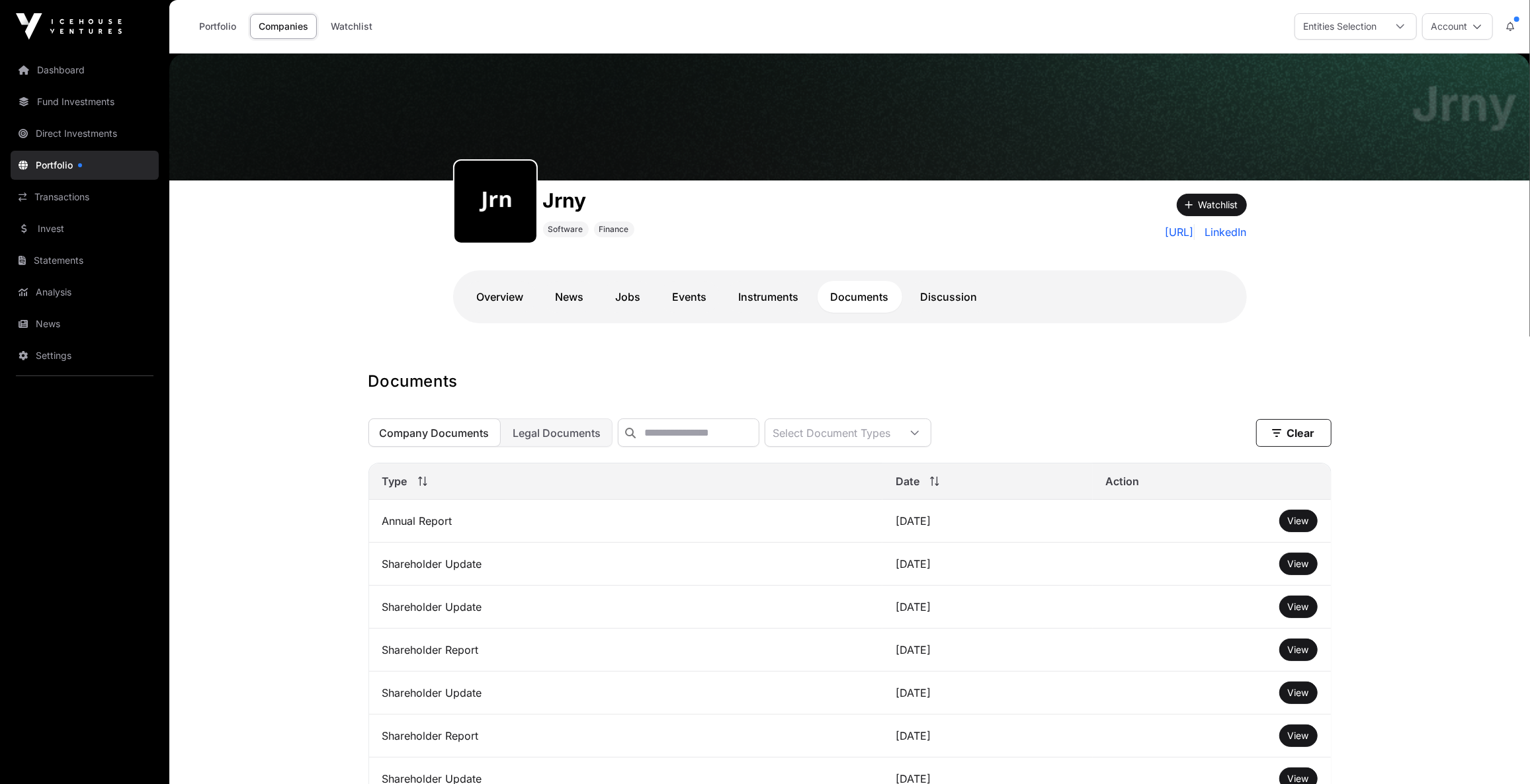
click at [573, 296] on link "News" at bounding box center [570, 297] width 55 height 32
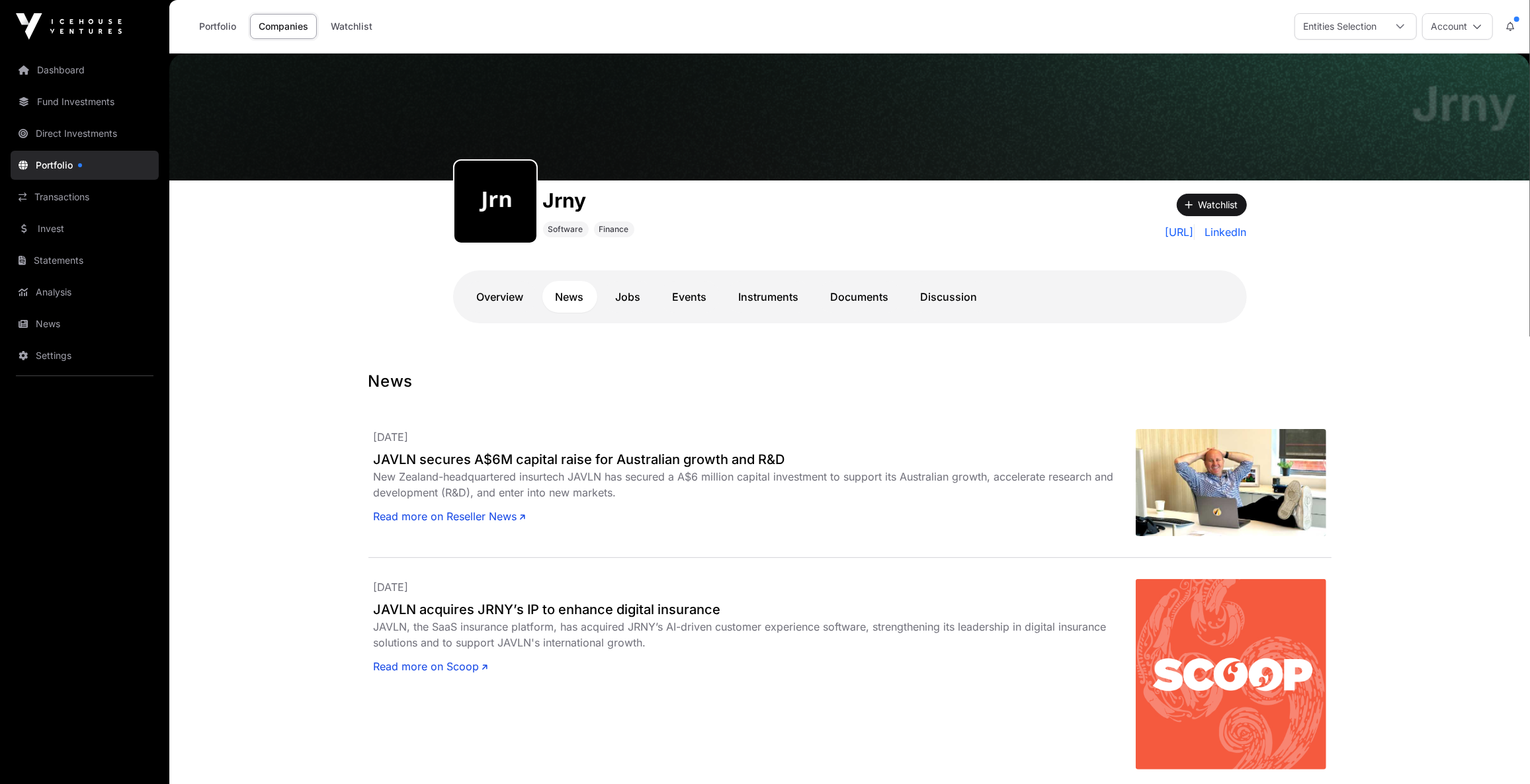
click at [473, 517] on link "Read more on Reseller News" at bounding box center [450, 517] width 152 height 16
click at [49, 162] on link "Portfolio" at bounding box center [85, 165] width 148 height 29
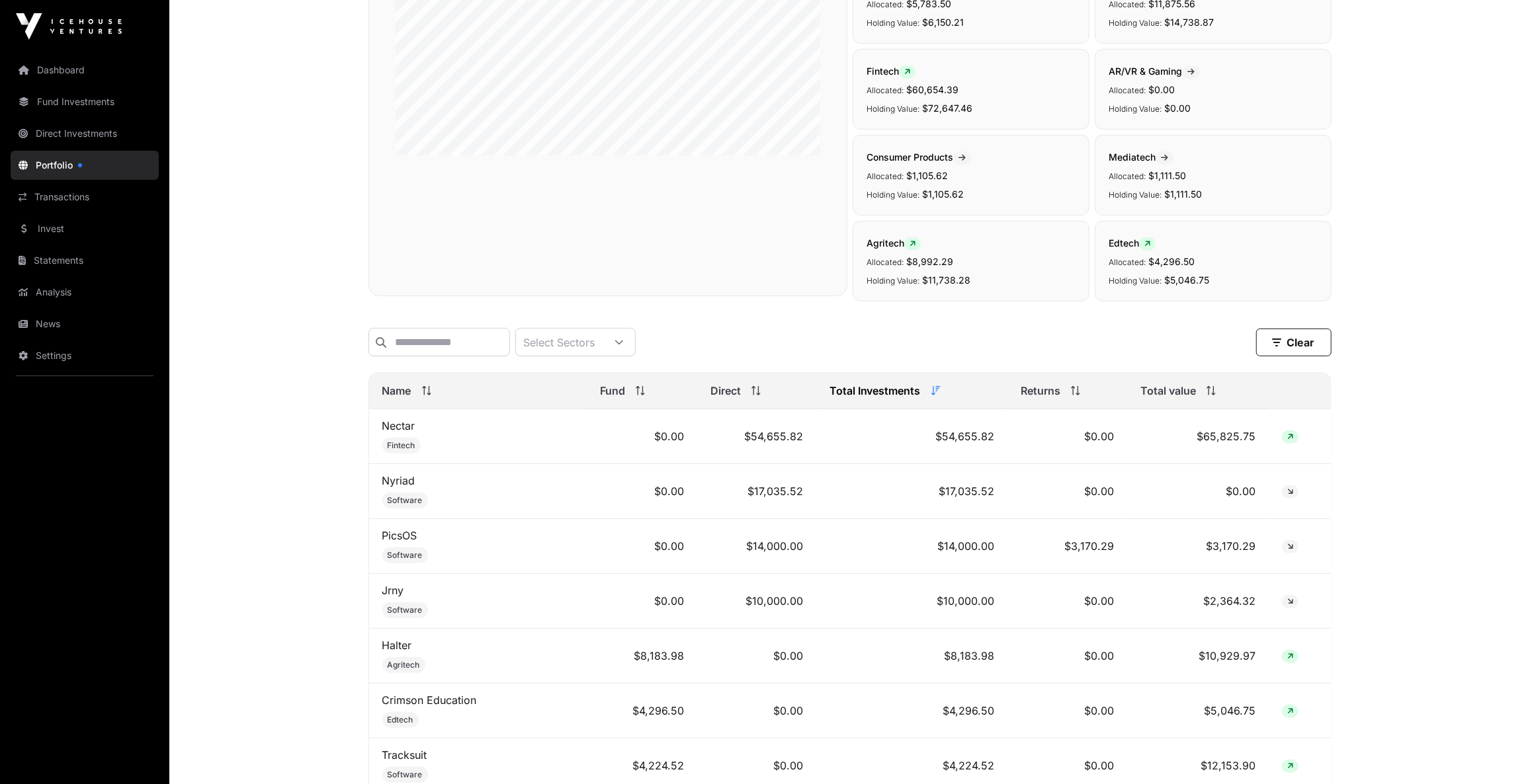
scroll to position [361, 0]
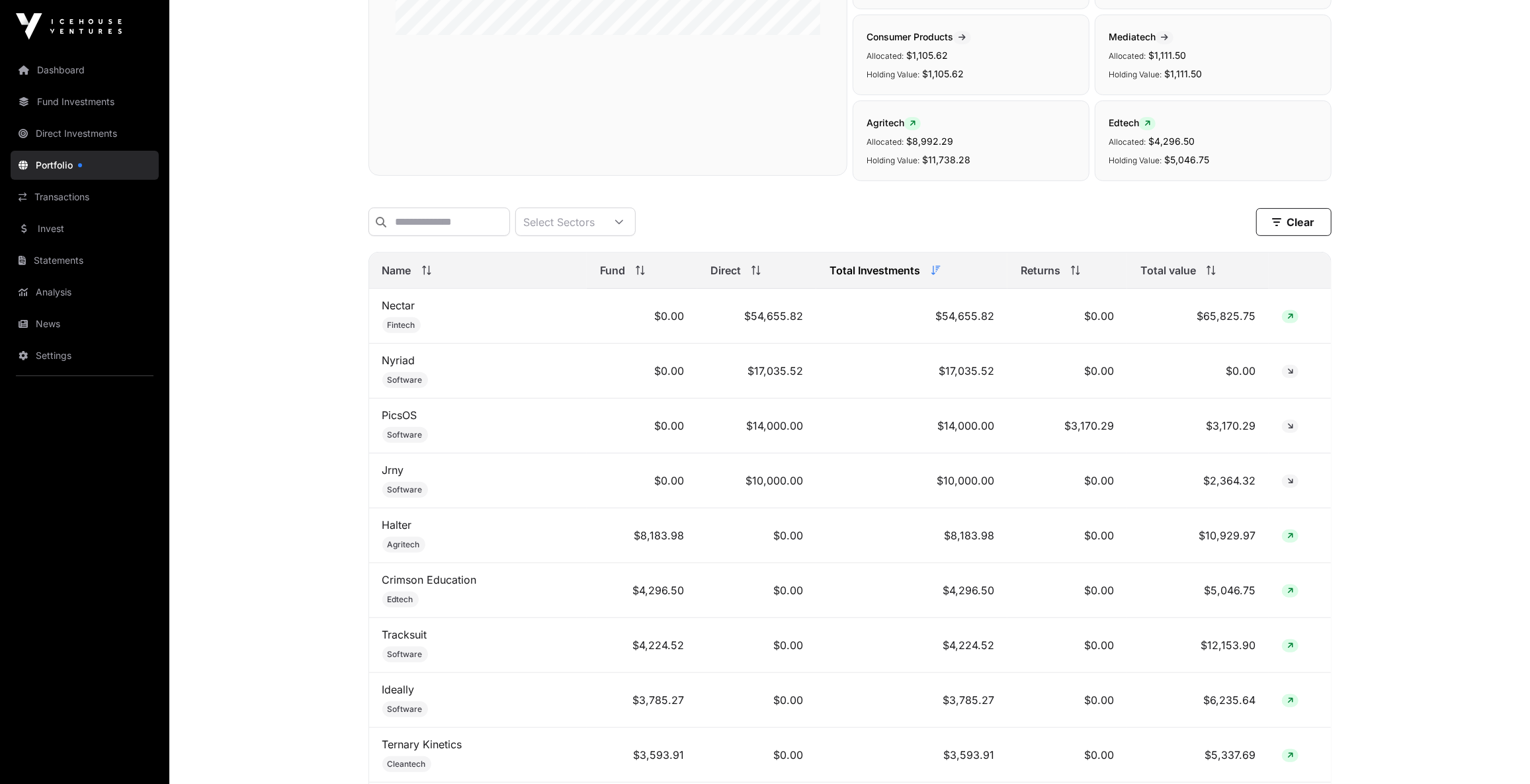
click at [401, 525] on link "Halter" at bounding box center [397, 525] width 30 height 13
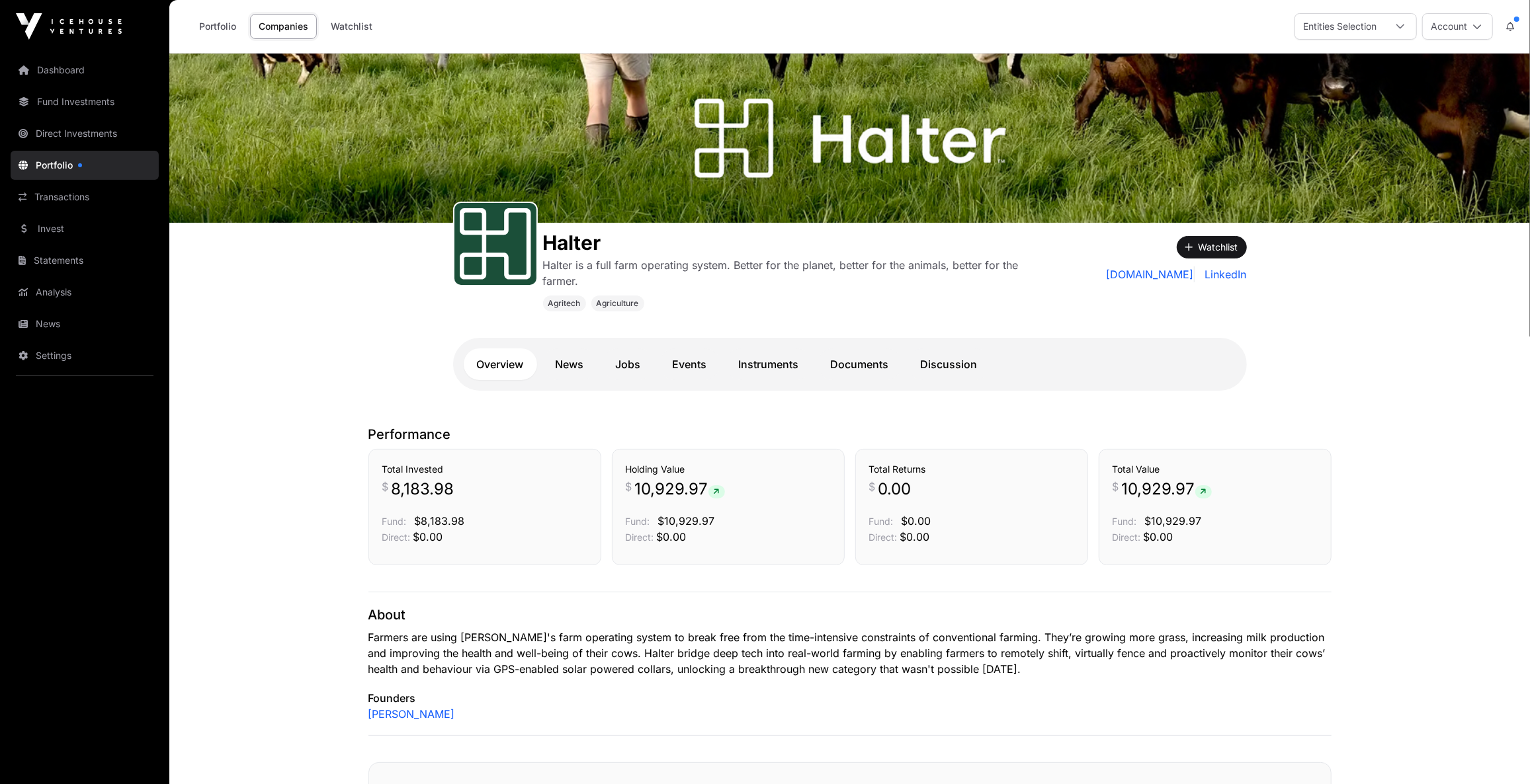
click at [560, 363] on link "News" at bounding box center [570, 364] width 55 height 32
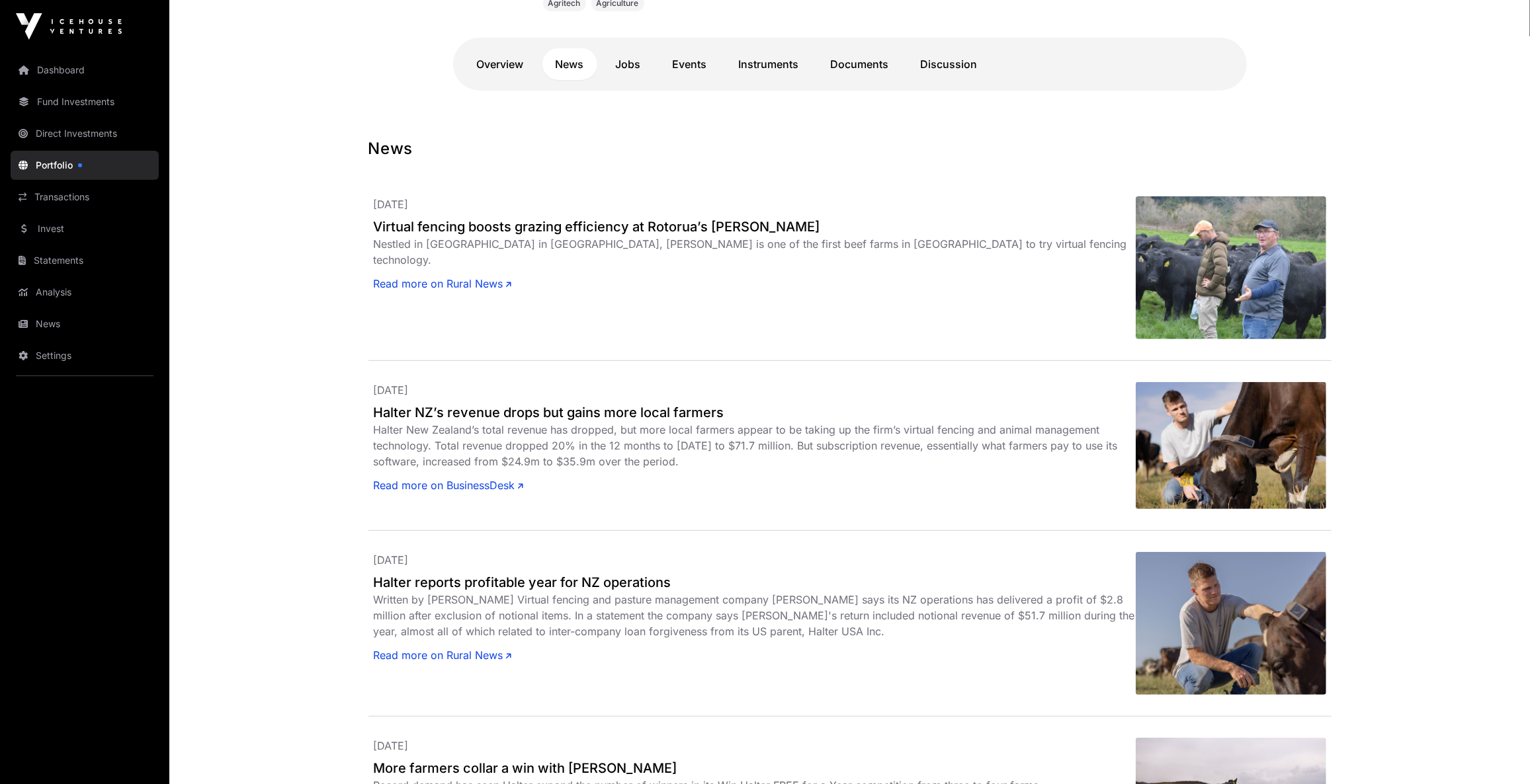
scroll to position [361, 0]
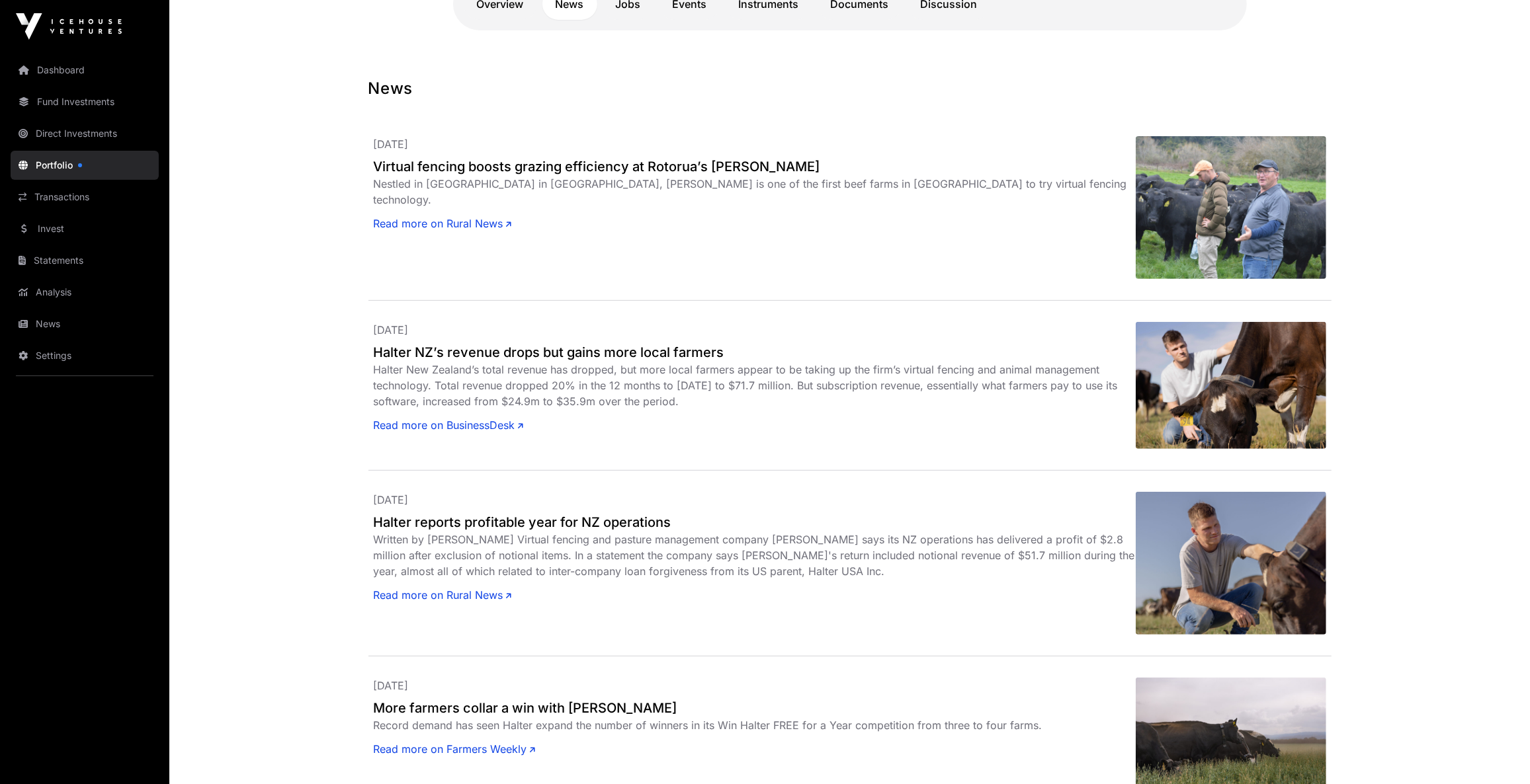
click at [438, 422] on link "Read more on BusinessDesk" at bounding box center [449, 425] width 150 height 16
